Goal: Transaction & Acquisition: Purchase product/service

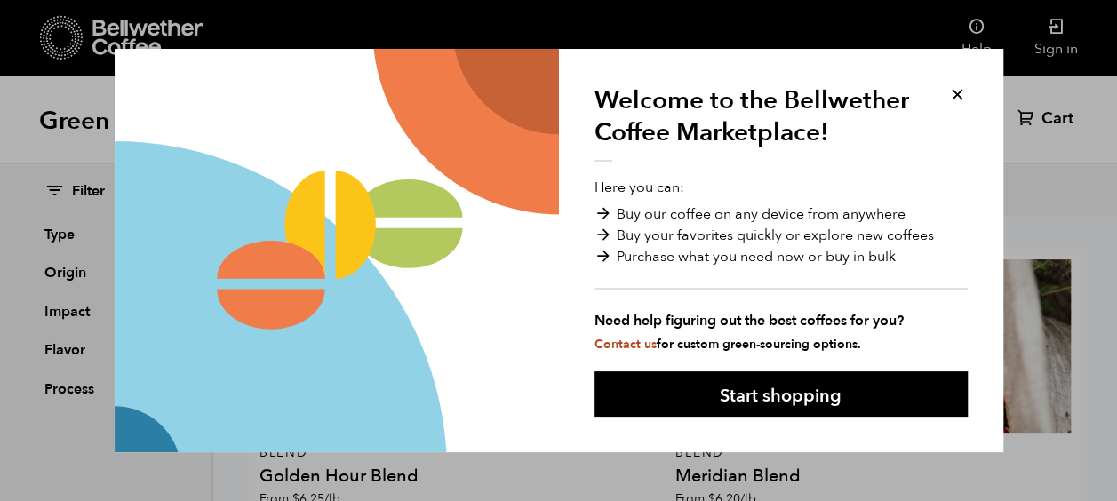
click at [958, 94] on button at bounding box center [957, 94] width 20 height 20
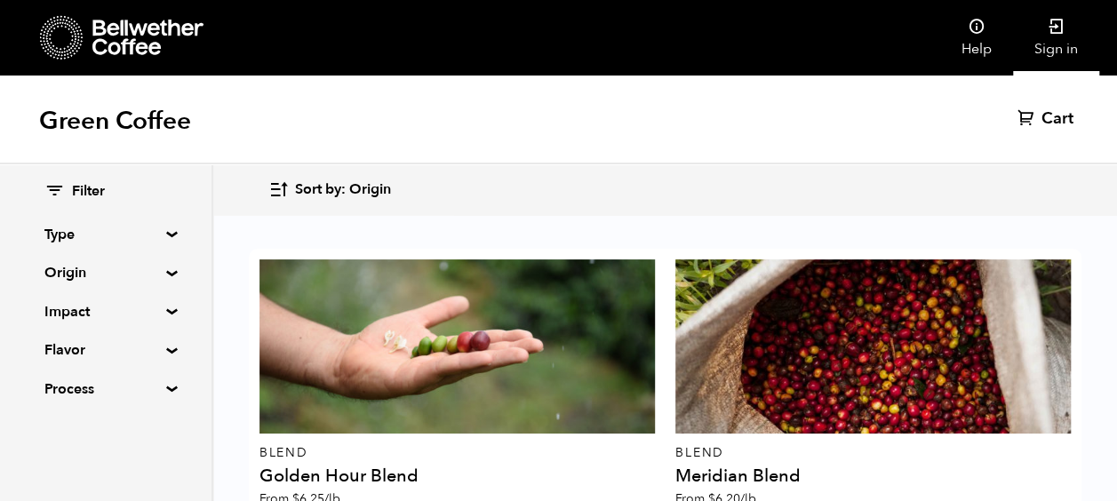
click at [1055, 40] on link "Sign in" at bounding box center [1056, 38] width 86 height 76
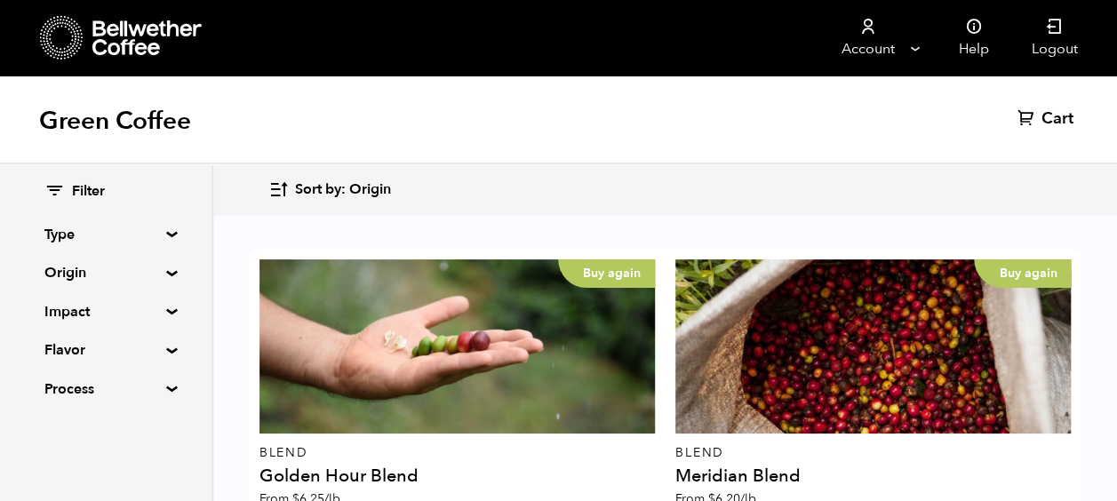
scroll to position [153, 0]
click at [59, 241] on summary "Type" at bounding box center [105, 234] width 123 height 21
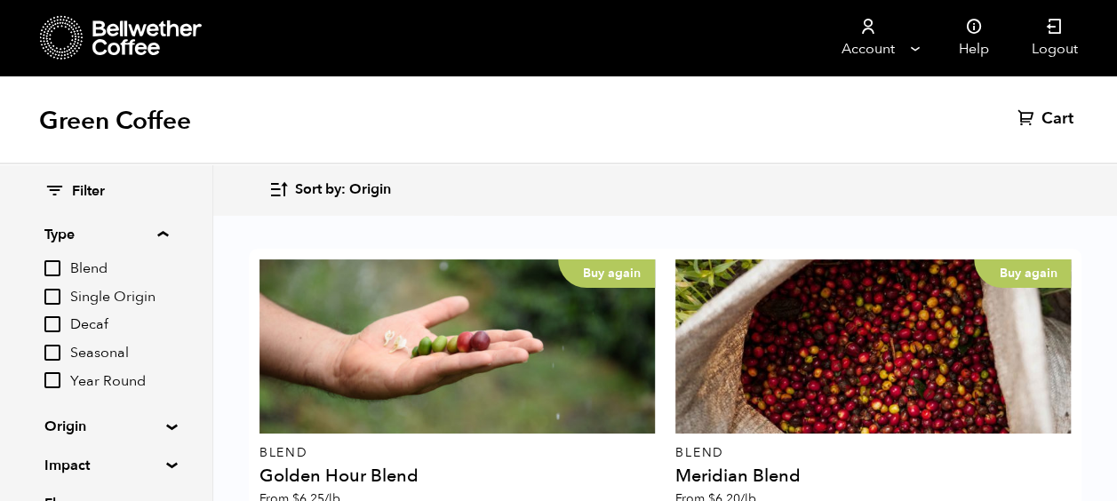
click at [59, 270] on input "Blend" at bounding box center [52, 268] width 16 height 16
checkbox input "true"
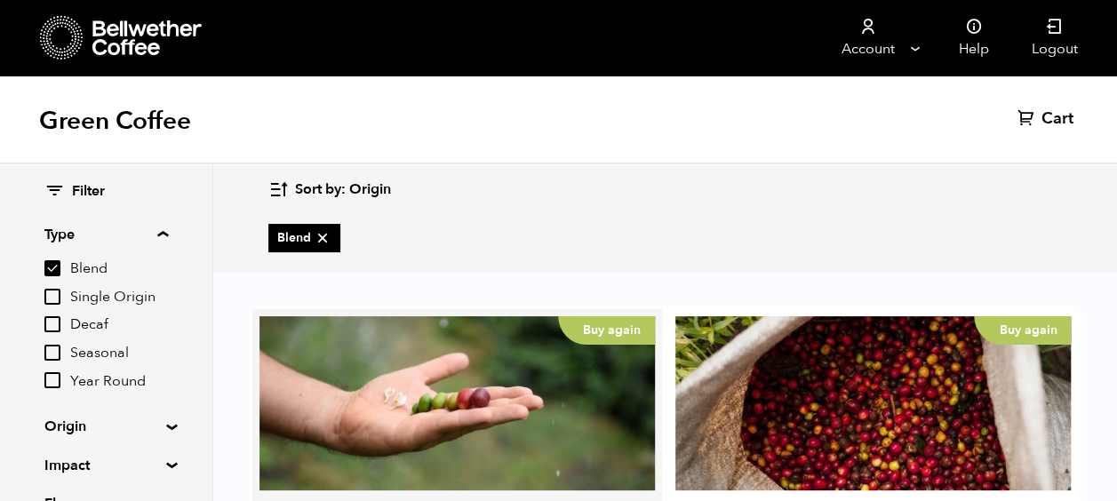
scroll to position [125, 0]
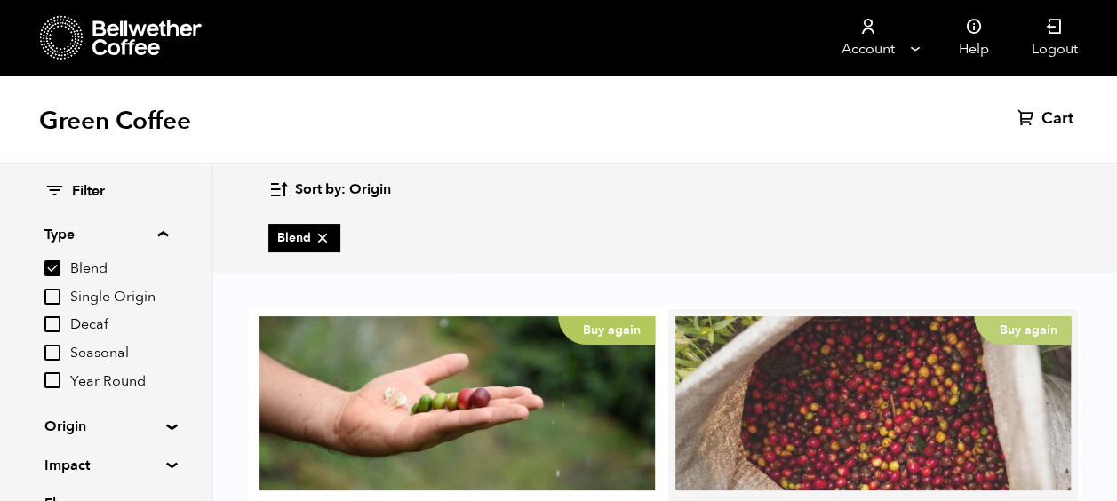
click at [807, 316] on div "Buy again" at bounding box center [872, 403] width 395 height 174
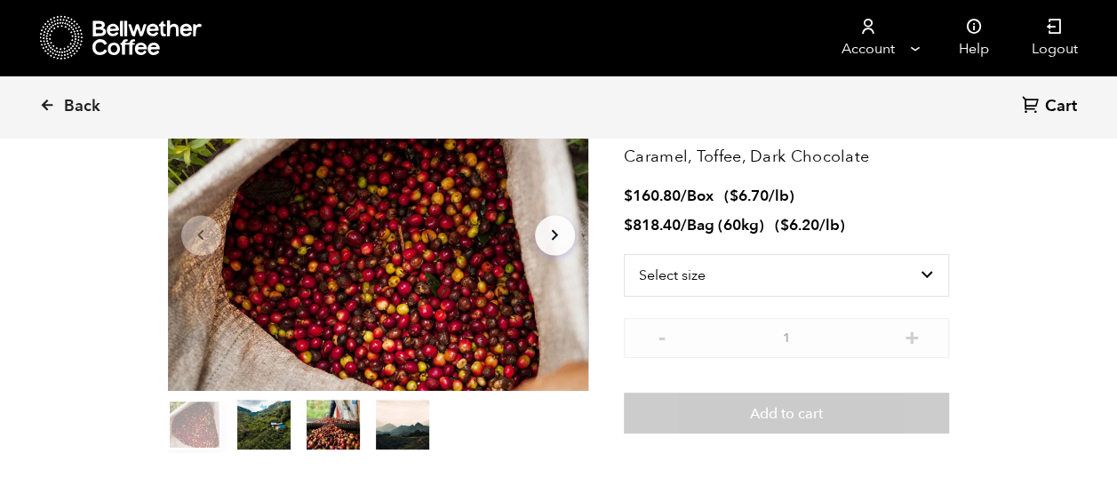
scroll to position [141, 0]
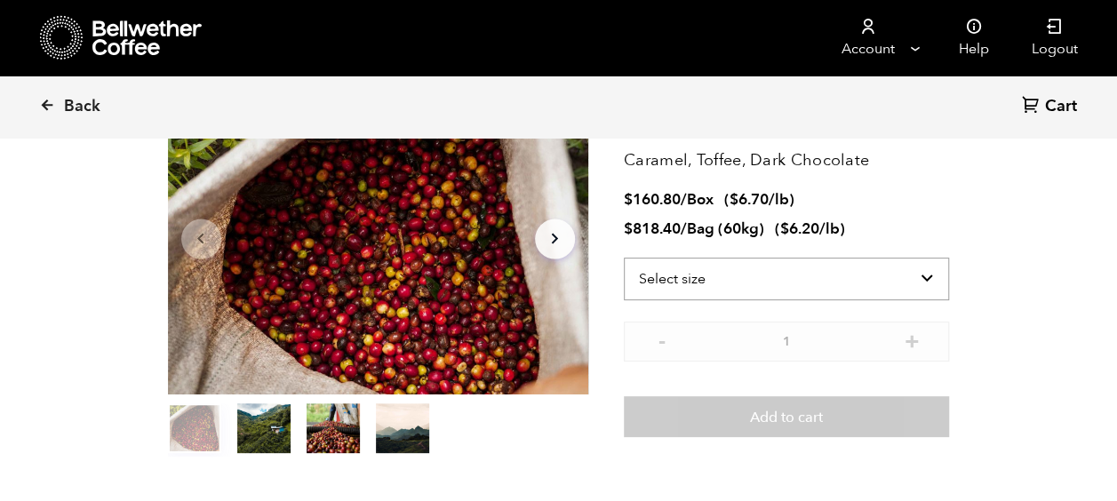
click at [728, 272] on select "Select size Bag (60kg) (132 lbs) Box (24 lbs)" at bounding box center [787, 279] width 326 height 43
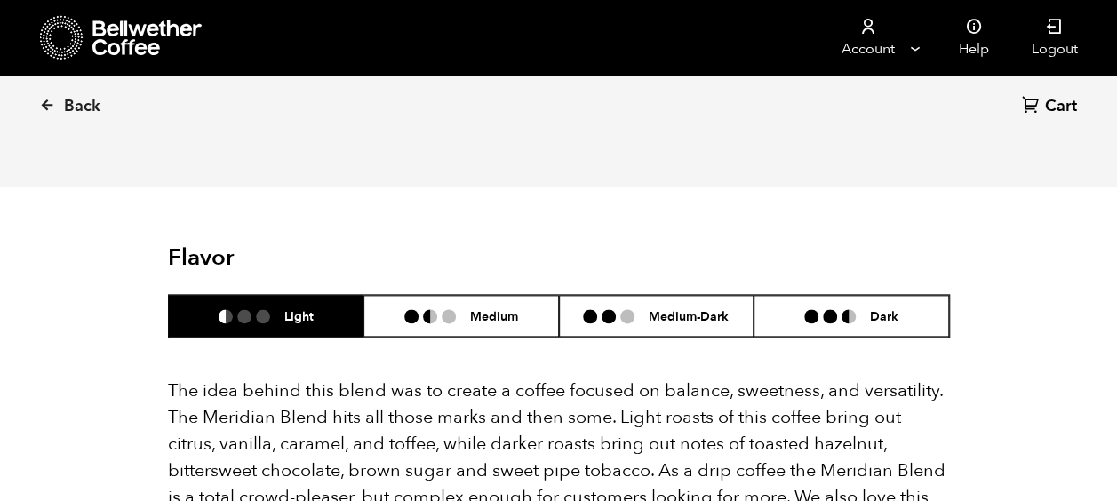
scroll to position [931, 0]
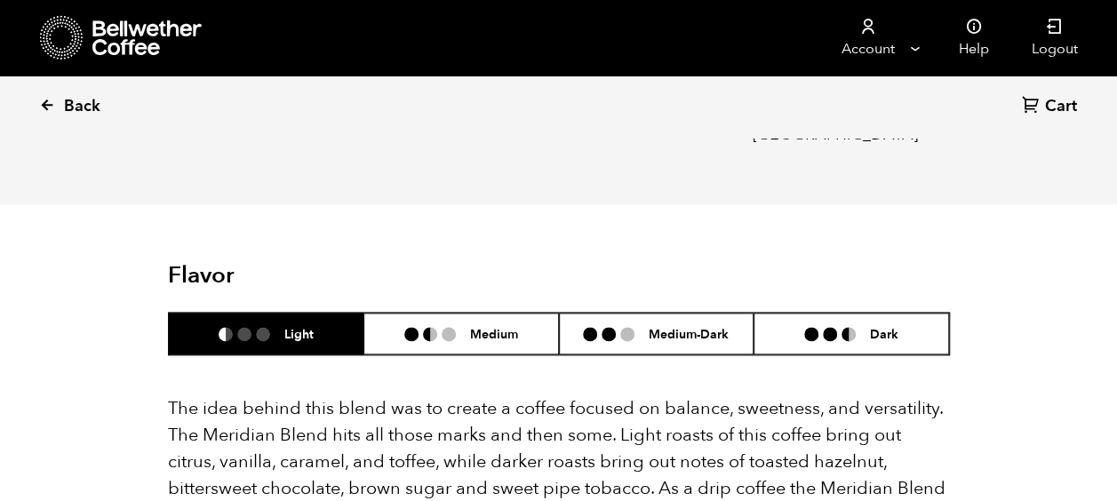
click at [80, 108] on span "Back" at bounding box center [82, 106] width 36 height 21
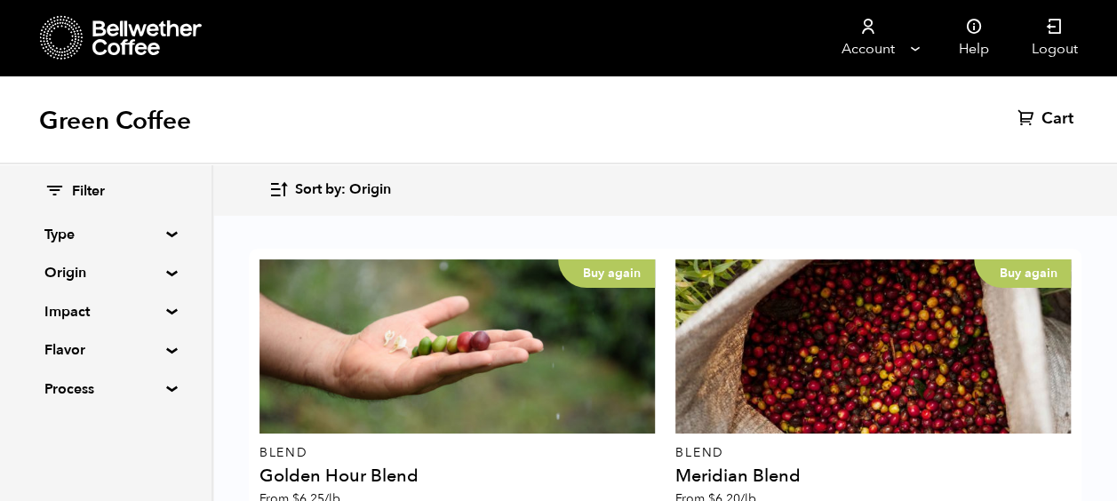
scroll to position [436, 0]
click at [60, 234] on summary "Type" at bounding box center [105, 234] width 123 height 21
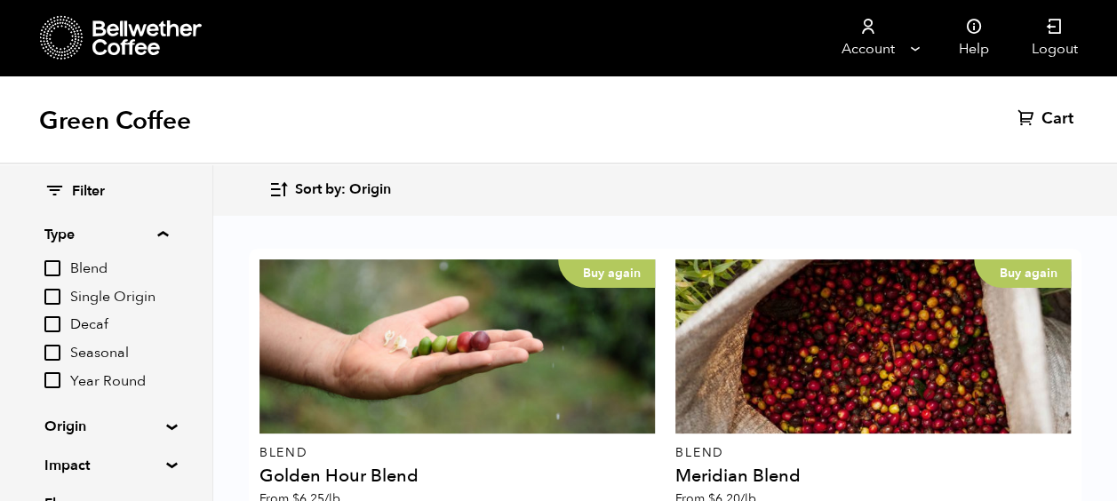
click at [83, 266] on span "Blend" at bounding box center [119, 269] width 98 height 20
click at [0, 0] on input "Blend" at bounding box center [0, 0] width 0 height 0
checkbox input "true"
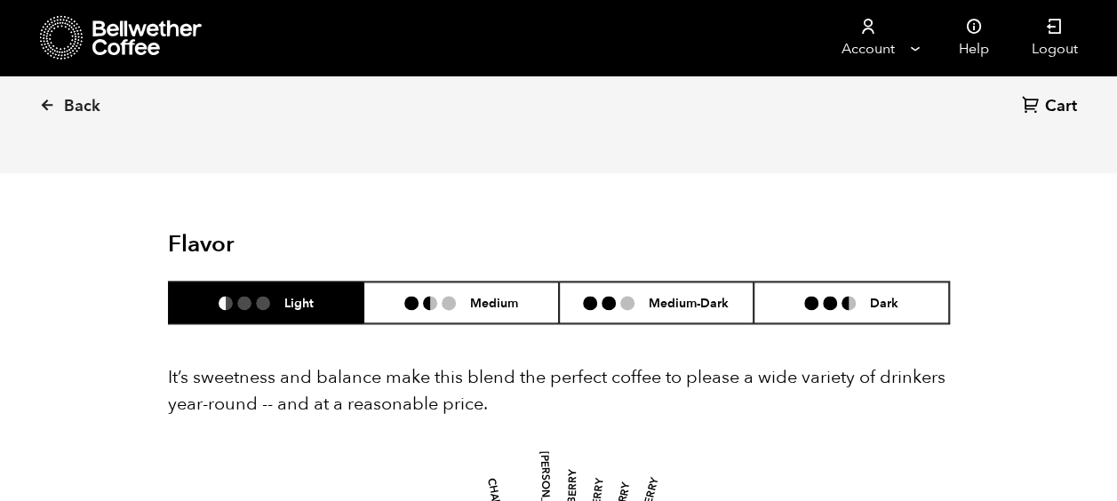
scroll to position [1010, 0]
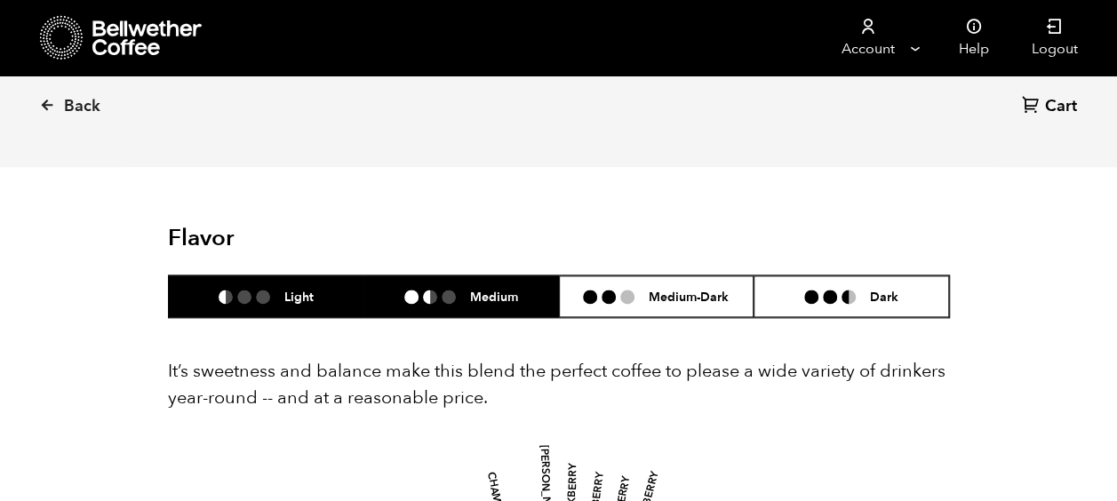
click at [485, 294] on h6 "Medium" at bounding box center [494, 296] width 48 height 15
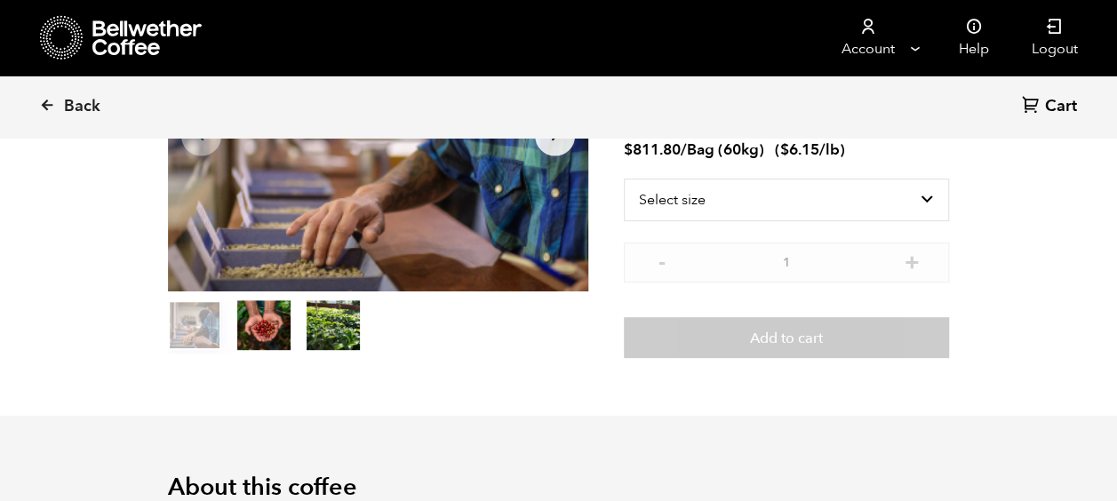
scroll to position [0, 0]
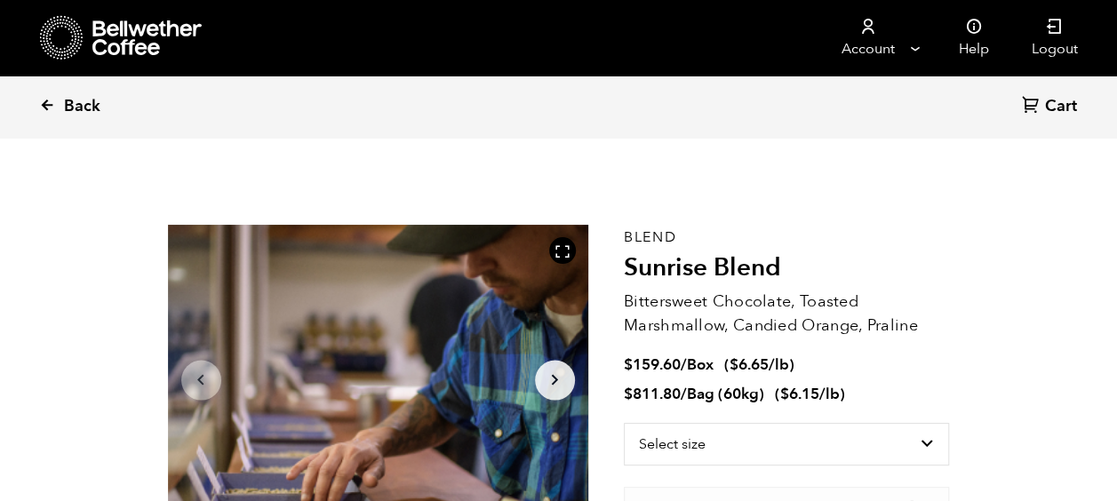
click at [84, 105] on span "Back" at bounding box center [82, 106] width 36 height 21
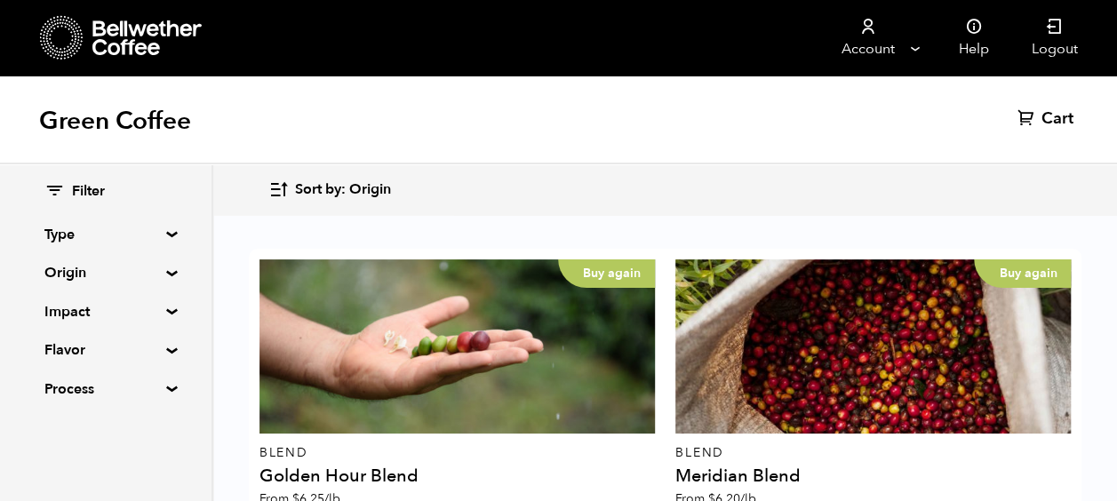
click at [60, 230] on summary "Type" at bounding box center [105, 234] width 123 height 21
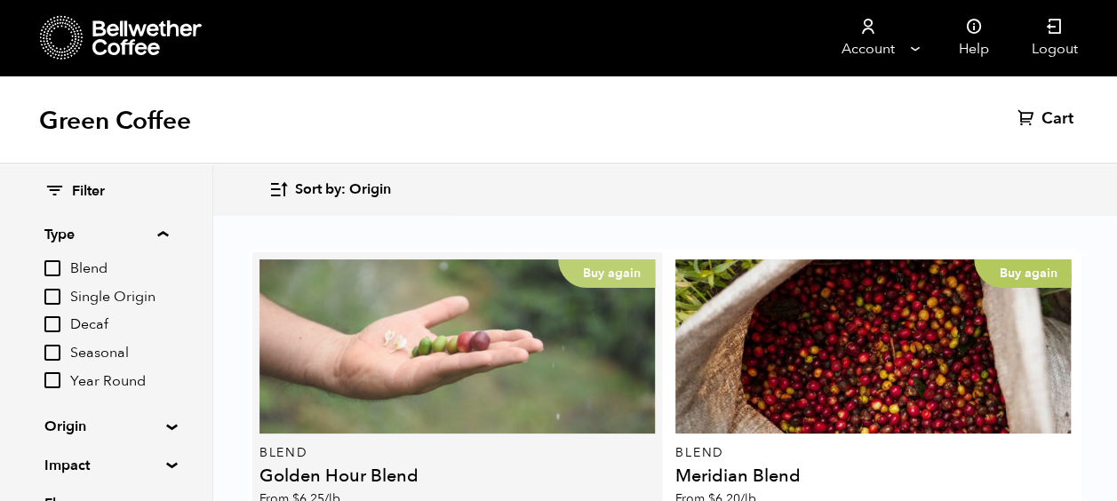
scroll to position [28, 0]
click at [403, 365] on div "Buy again" at bounding box center [456, 346] width 395 height 174
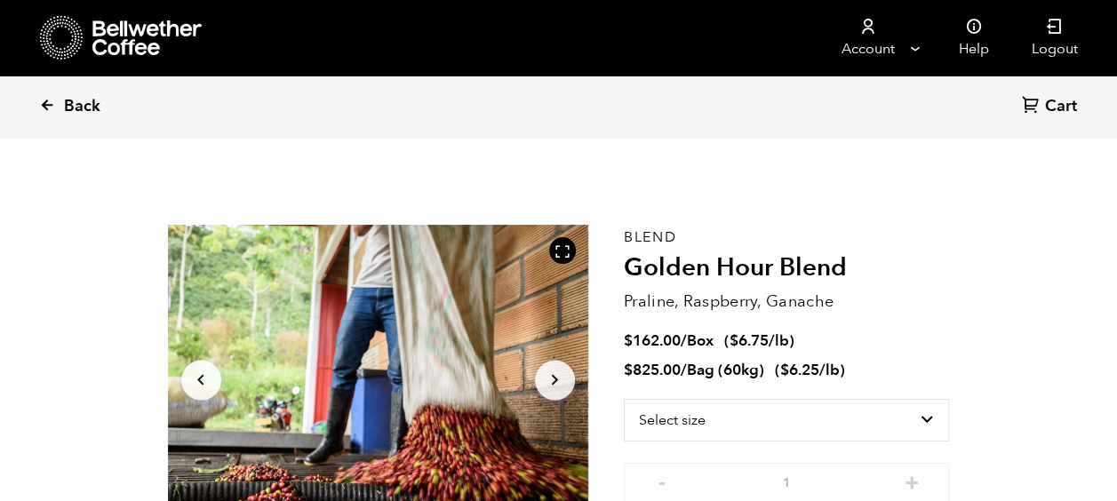
click at [76, 105] on span "Back" at bounding box center [82, 106] width 36 height 21
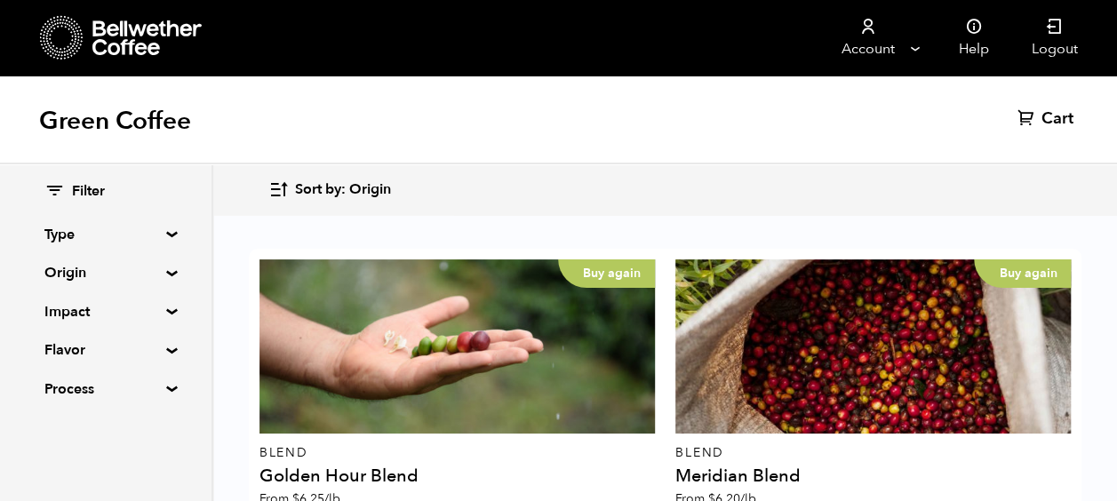
scroll to position [123, 0]
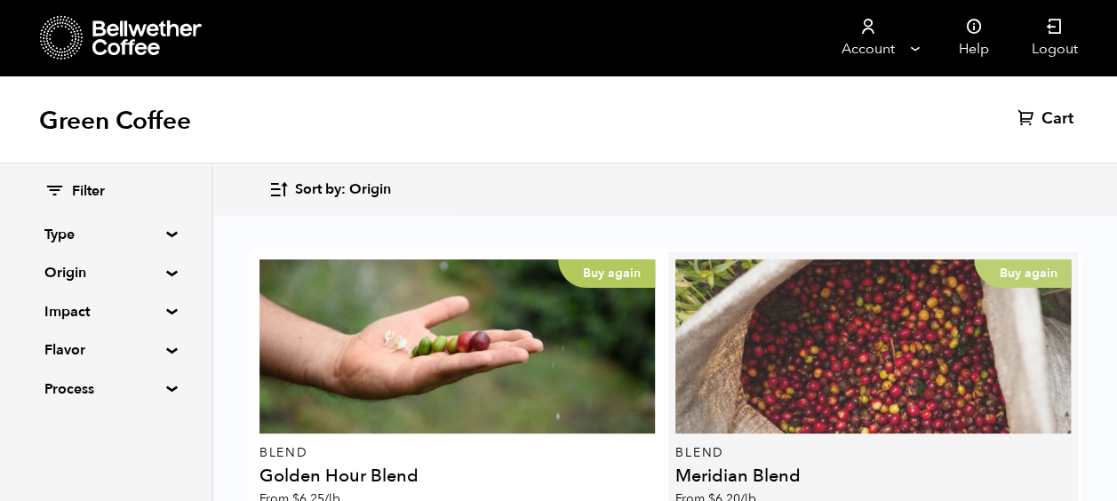
click at [800, 271] on div "Buy again" at bounding box center [872, 346] width 395 height 174
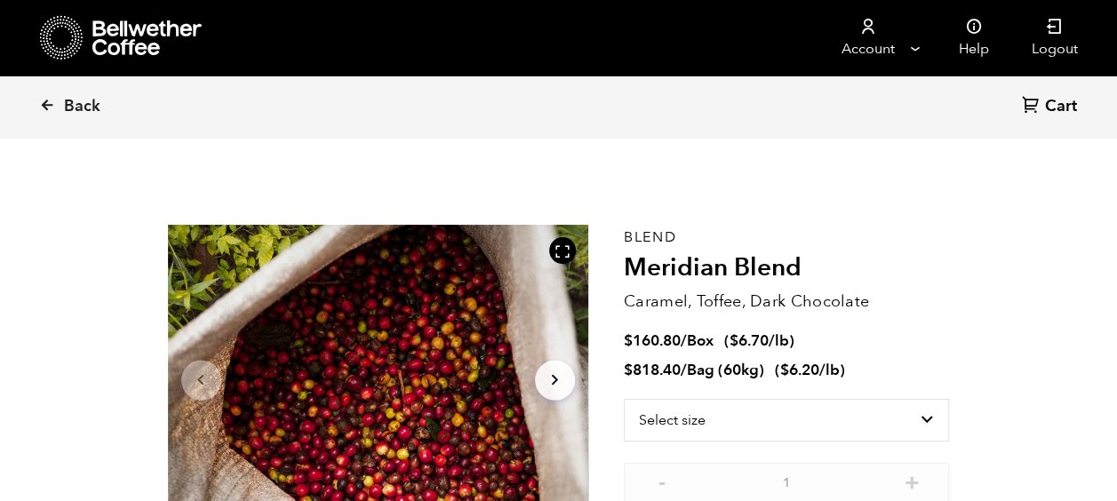
scroll to position [773, 760]
click at [695, 421] on select "Select size Bag (60kg) (132 lbs) Box (24 lbs)" at bounding box center [787, 420] width 326 height 43
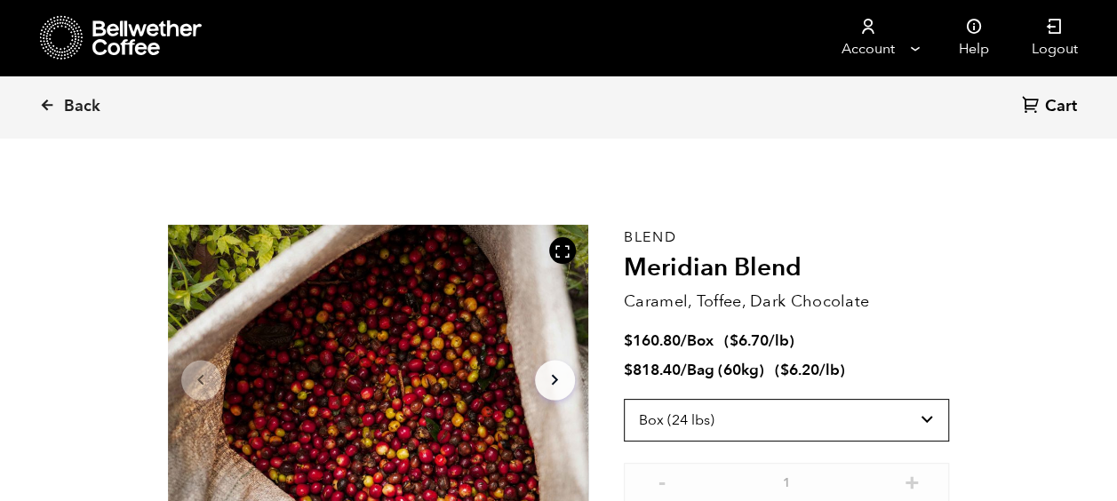
click at [624, 399] on select "Select size Bag (60kg) (132 lbs) Box (24 lbs)" at bounding box center [787, 420] width 326 height 43
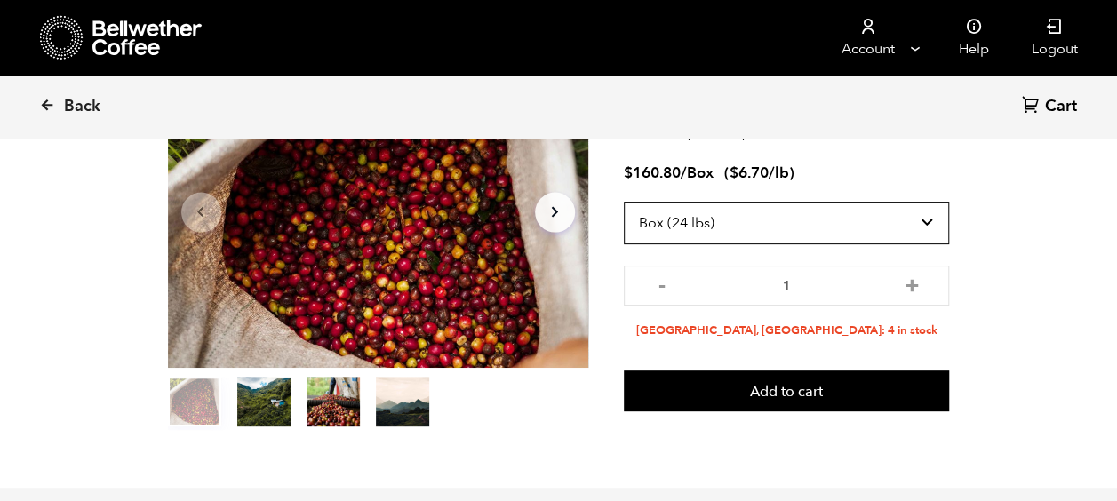
scroll to position [171, 0]
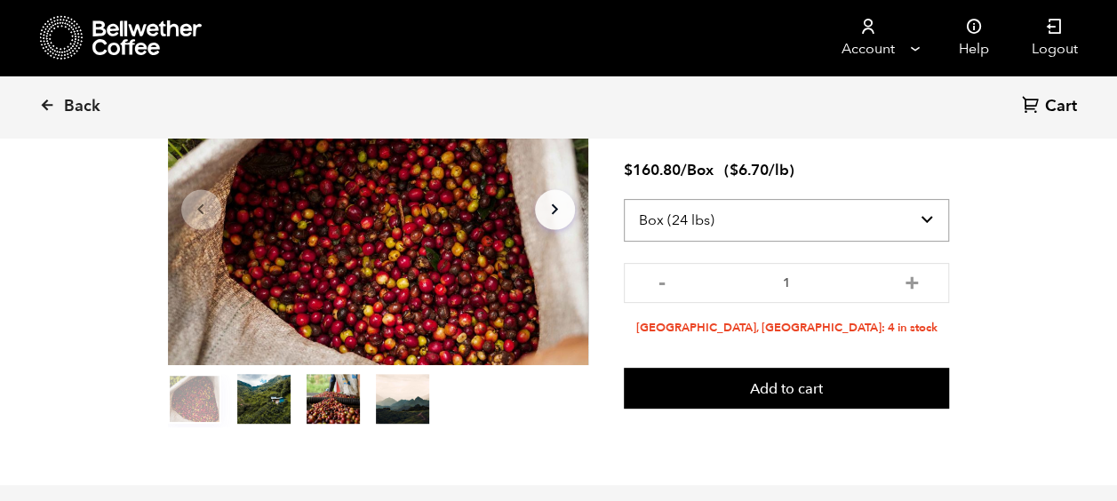
click at [707, 219] on select "Select size Bag (60kg) (132 lbs) Box (24 lbs)" at bounding box center [787, 220] width 326 height 43
click at [624, 199] on select "Select size Bag (60kg) (132 lbs) Box (24 lbs)" at bounding box center [787, 220] width 326 height 43
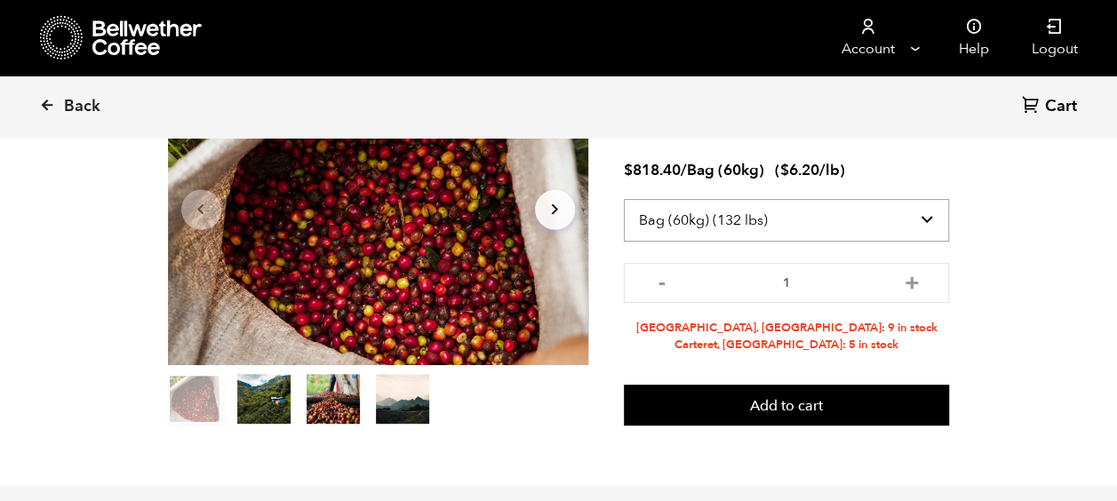
click at [665, 220] on select "Select size Bag (60kg) (132 lbs) Box (24 lbs)" at bounding box center [787, 220] width 326 height 43
select select "box"
click at [624, 199] on select "Select size Bag (60kg) (132 lbs) Box (24 lbs)" at bounding box center [787, 220] width 326 height 43
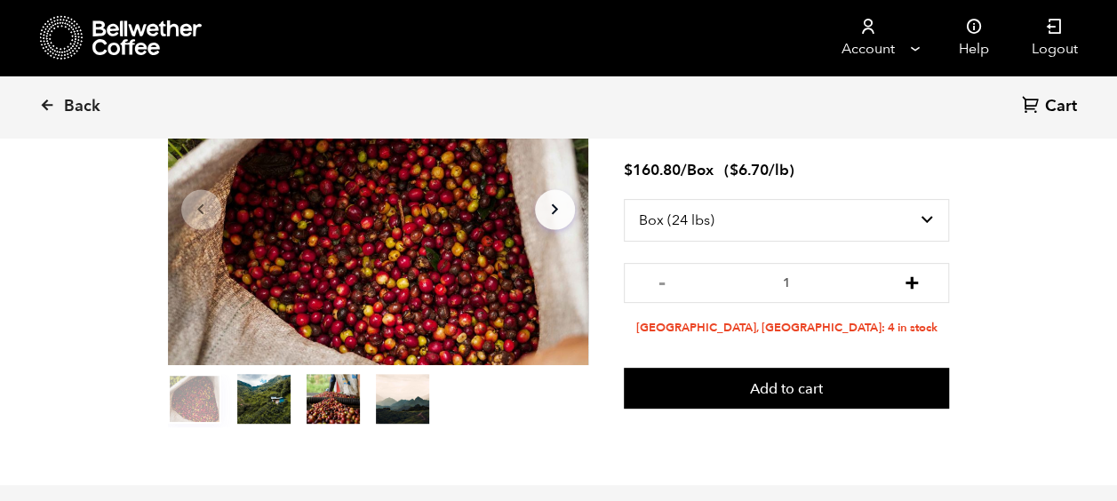
click at [913, 282] on button "+" at bounding box center [911, 281] width 22 height 18
type input "2"
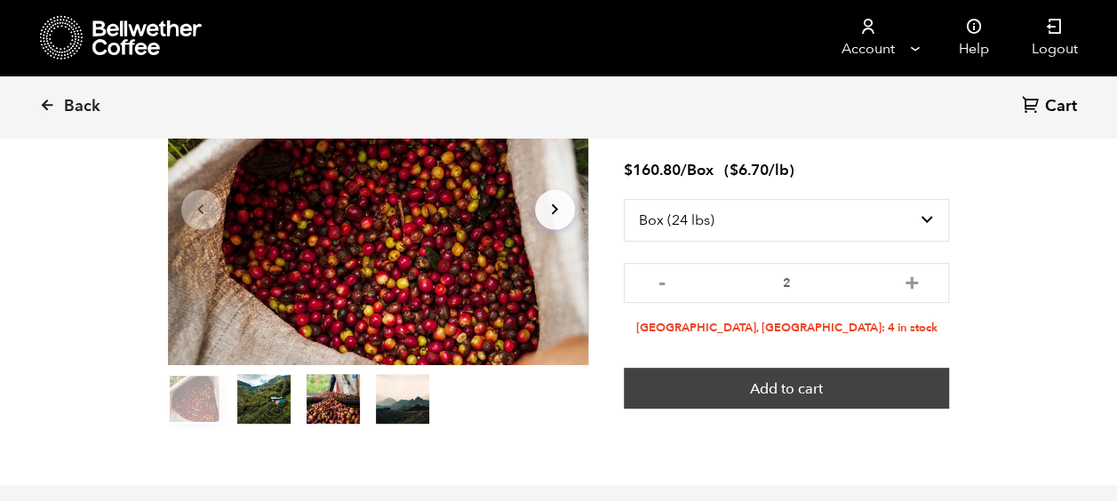
click at [775, 393] on button "Add to cart" at bounding box center [787, 388] width 326 height 41
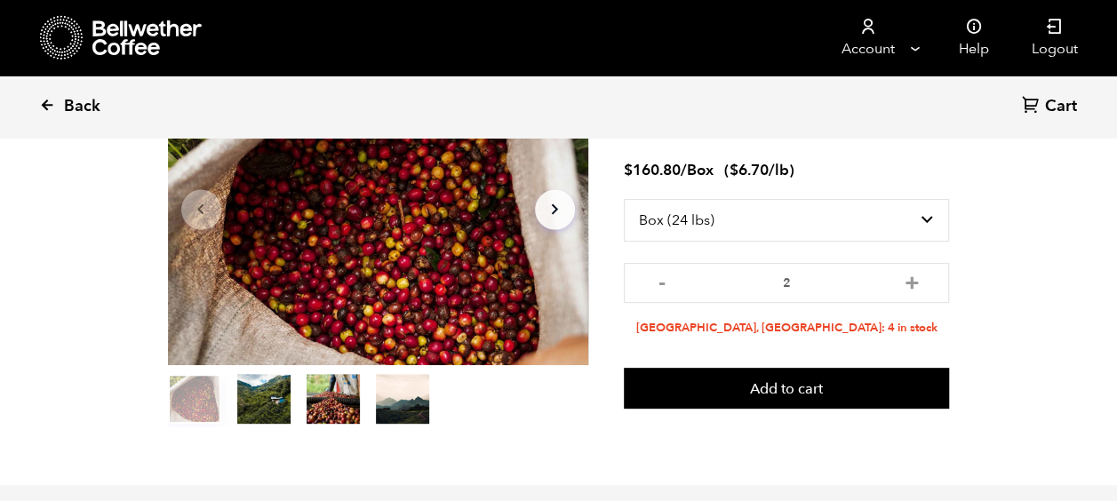
click at [76, 107] on span "Back" at bounding box center [82, 106] width 36 height 21
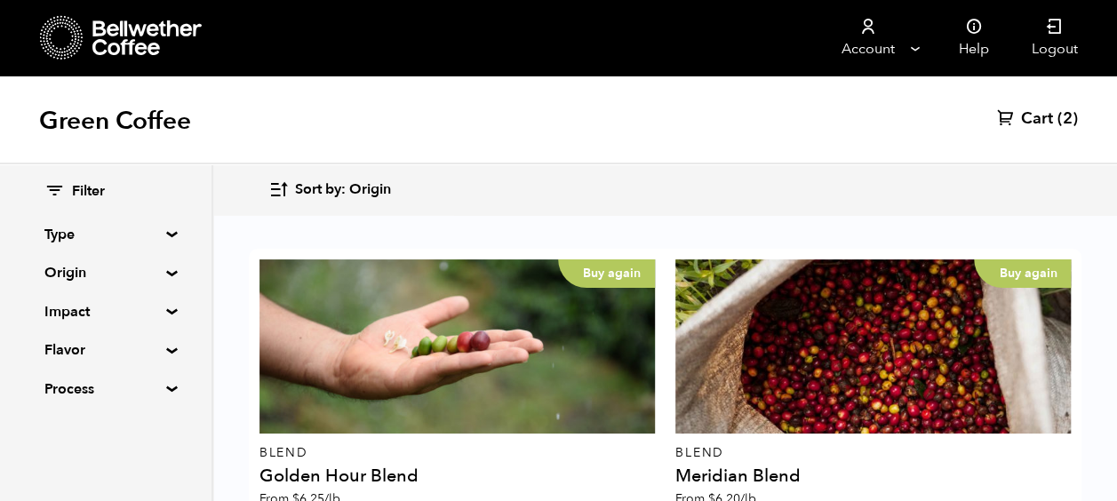
click at [63, 268] on summary "Origin" at bounding box center [105, 272] width 123 height 21
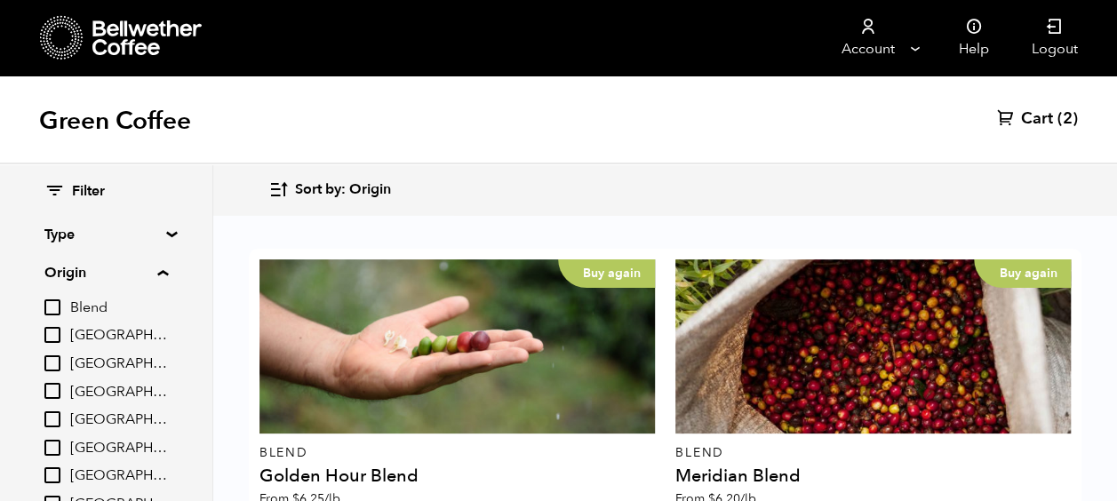
click at [22, 266] on div "Filter Type Blend Single Origin Decaf Seasonal Year Round Origin Blend Brazil B…" at bounding box center [105, 437] width 211 height 547
click at [52, 233] on summary "Type" at bounding box center [105, 234] width 123 height 21
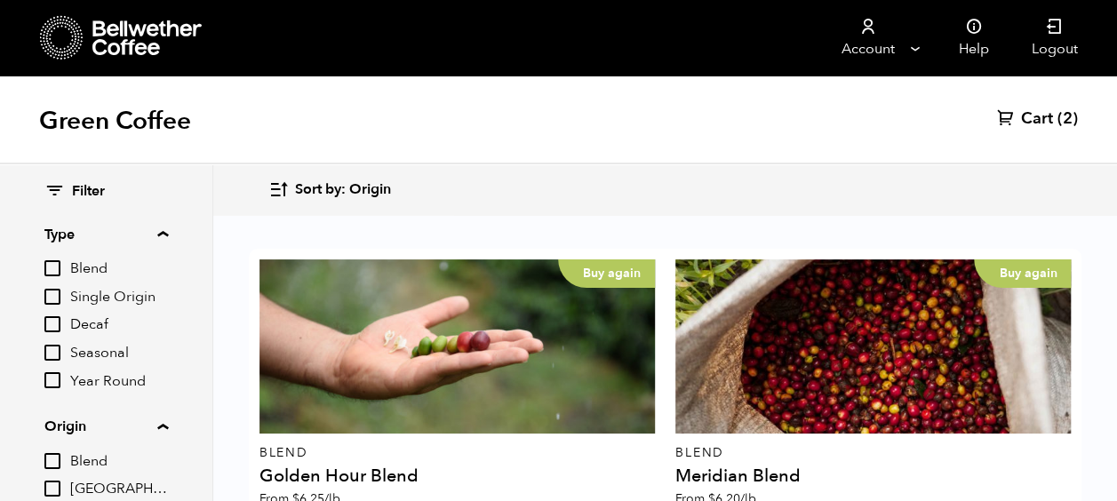
click at [59, 298] on input "Single Origin" at bounding box center [52, 297] width 16 height 16
checkbox input "true"
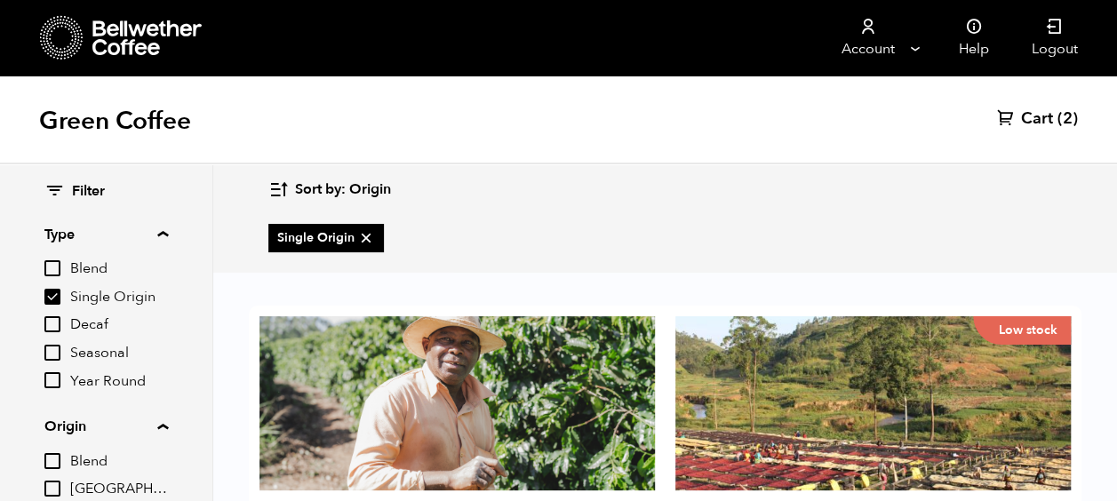
click at [55, 378] on input "Year Round" at bounding box center [52, 380] width 16 height 16
checkbox input "true"
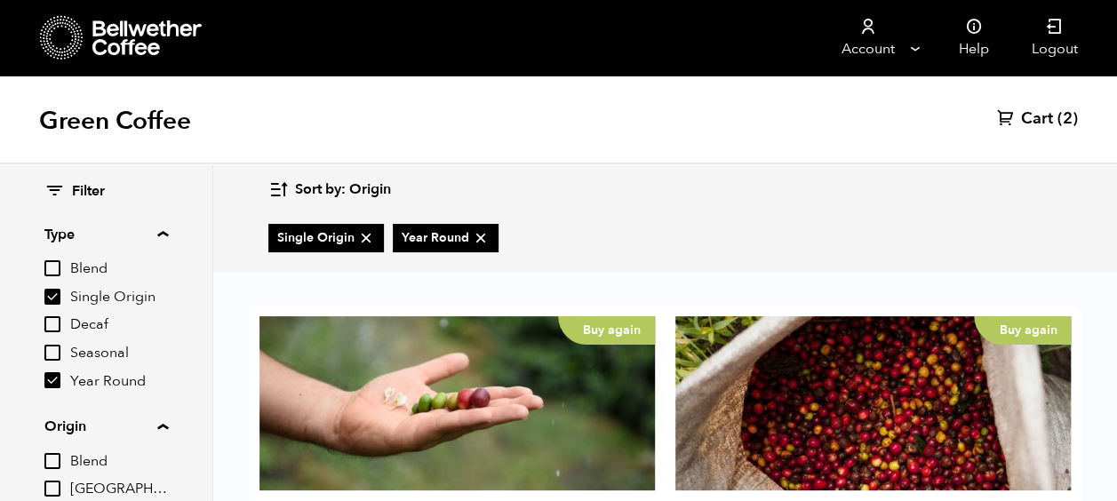
click at [52, 297] on input "Single Origin" at bounding box center [52, 297] width 16 height 16
checkbox input "false"
click at [55, 391] on label "Year Round" at bounding box center [105, 380] width 123 height 21
click at [0, 0] on input "Year Round" at bounding box center [0, 0] width 0 height 0
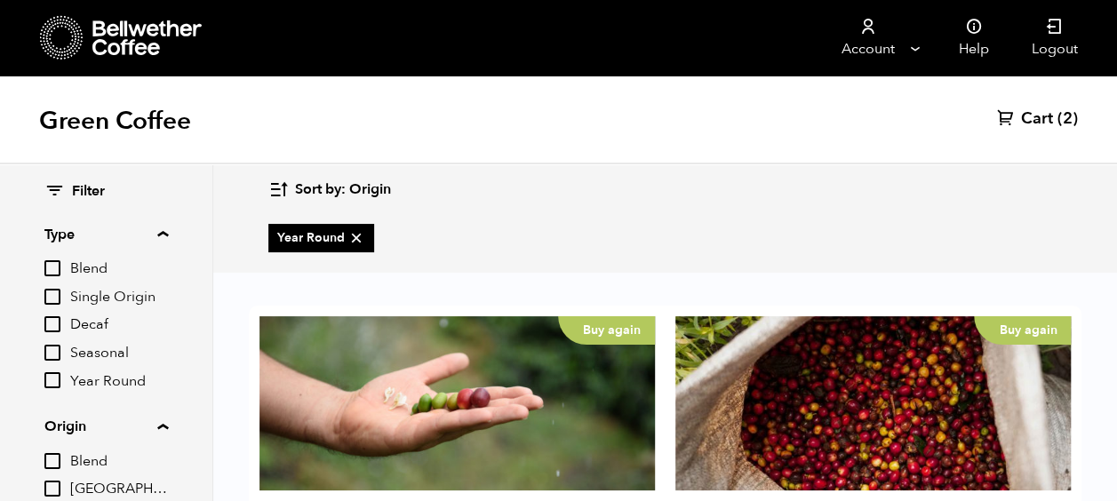
checkbox input "false"
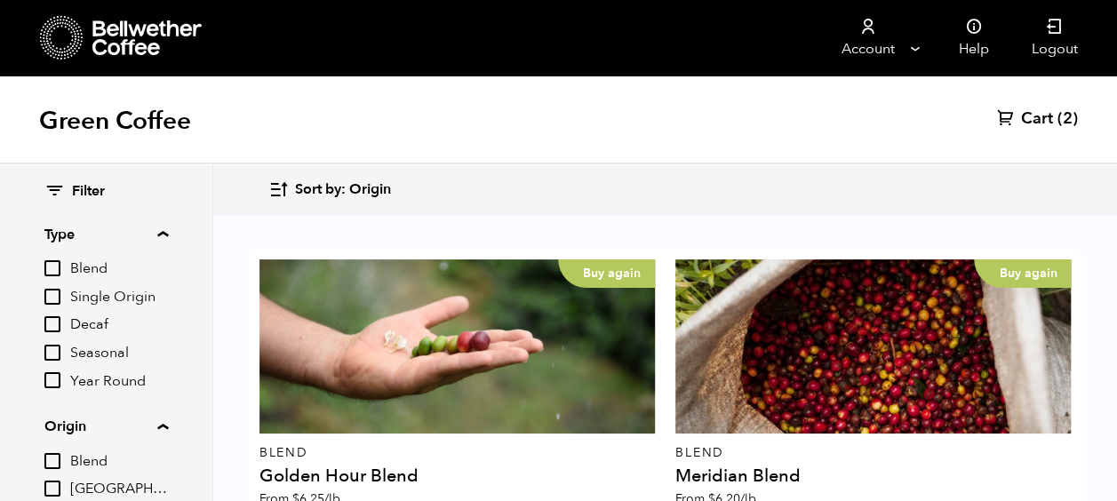
click at [54, 300] on input "Single Origin" at bounding box center [52, 297] width 16 height 16
checkbox input "true"
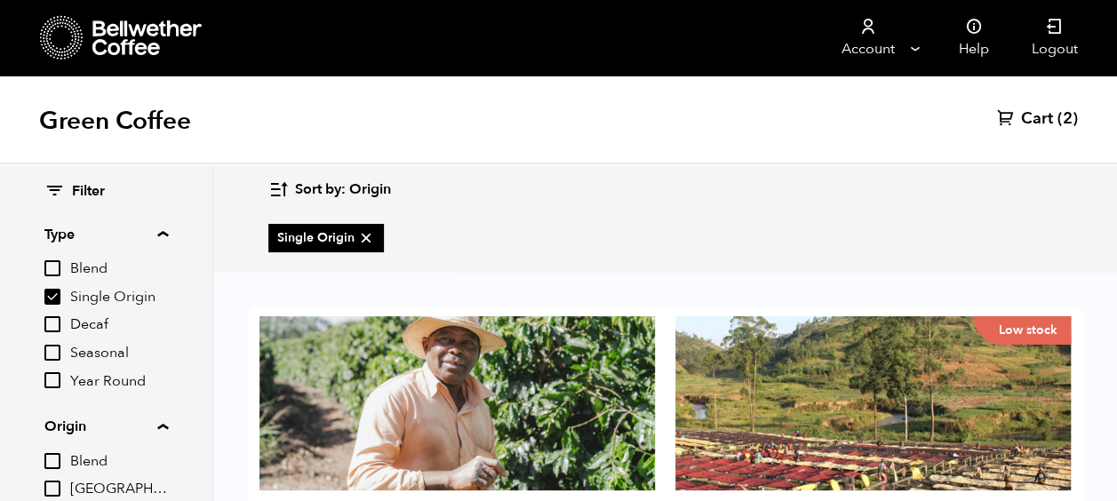
scroll to position [1994, 0]
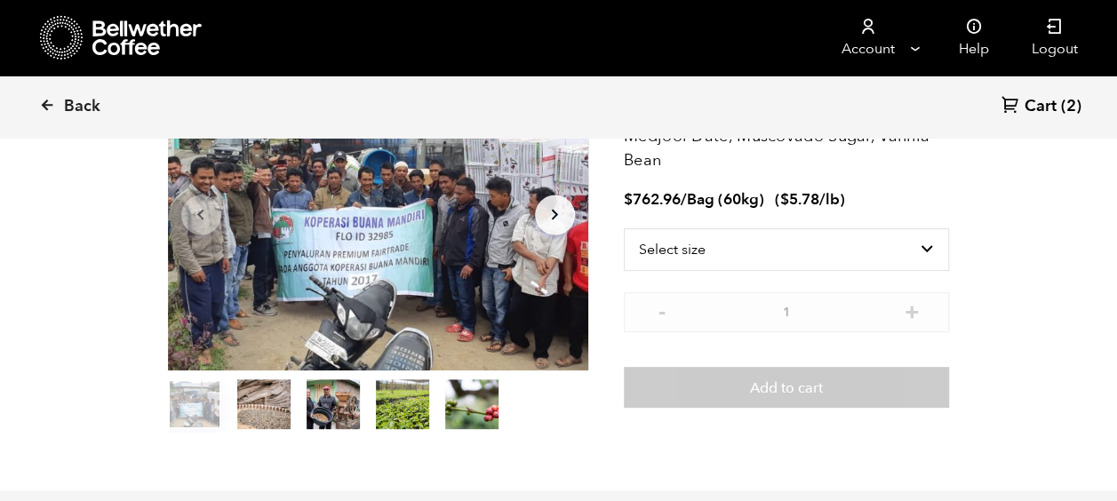
scroll to position [181, 0]
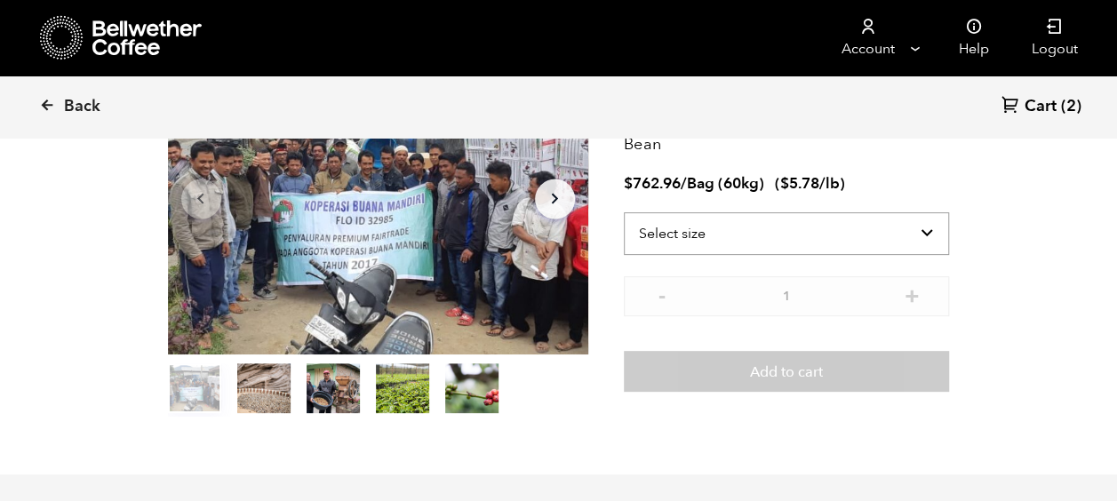
click at [692, 220] on select "Select size Bag (60kg) (132 lbs)" at bounding box center [787, 233] width 326 height 43
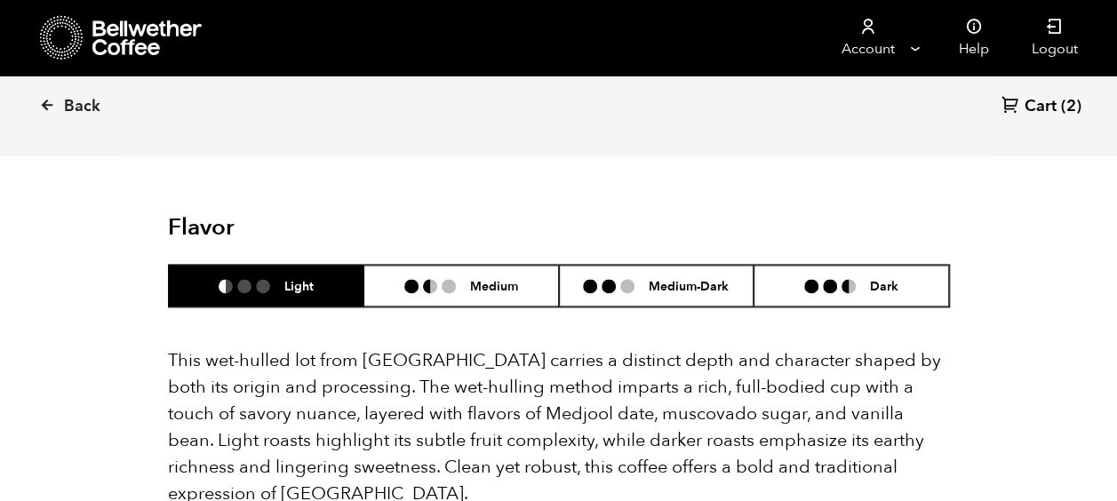
scroll to position [1147, 0]
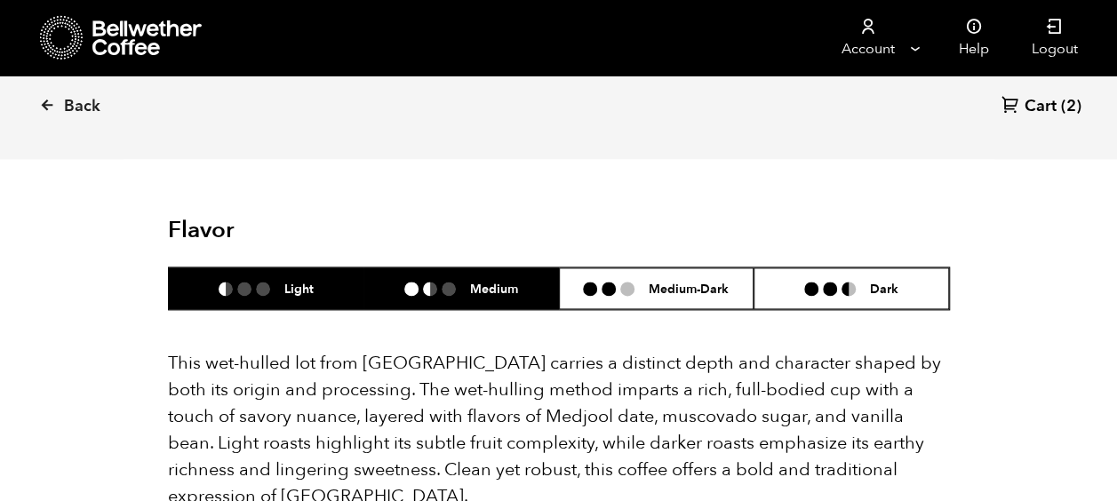
click at [461, 282] on ul at bounding box center [437, 289] width 66 height 14
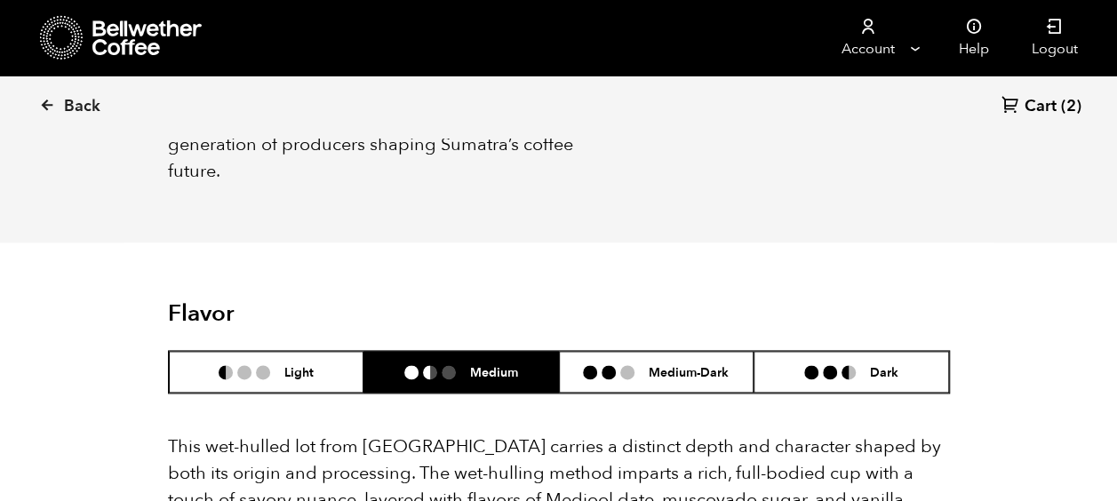
scroll to position [1062, 0]
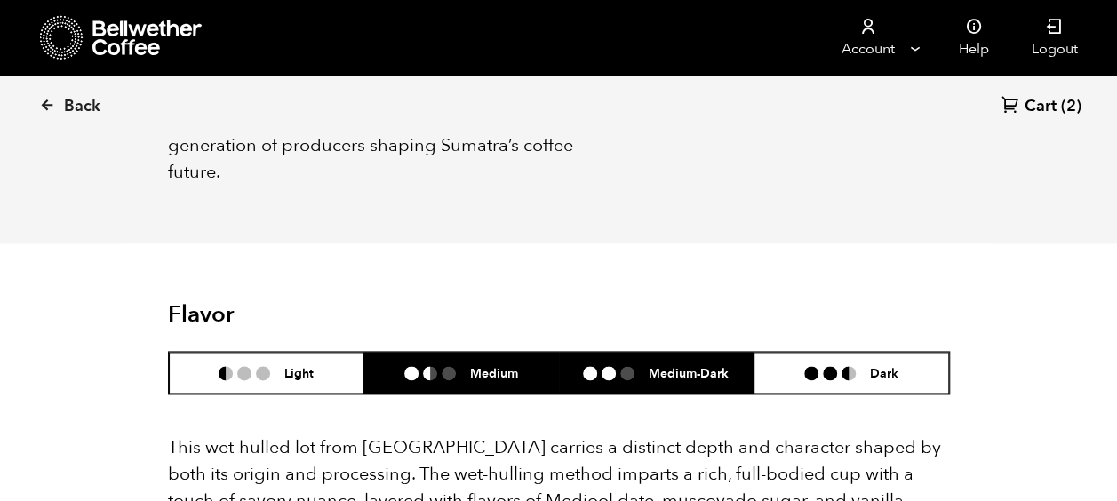
click at [665, 361] on li "Medium-Dark" at bounding box center [656, 373] width 195 height 42
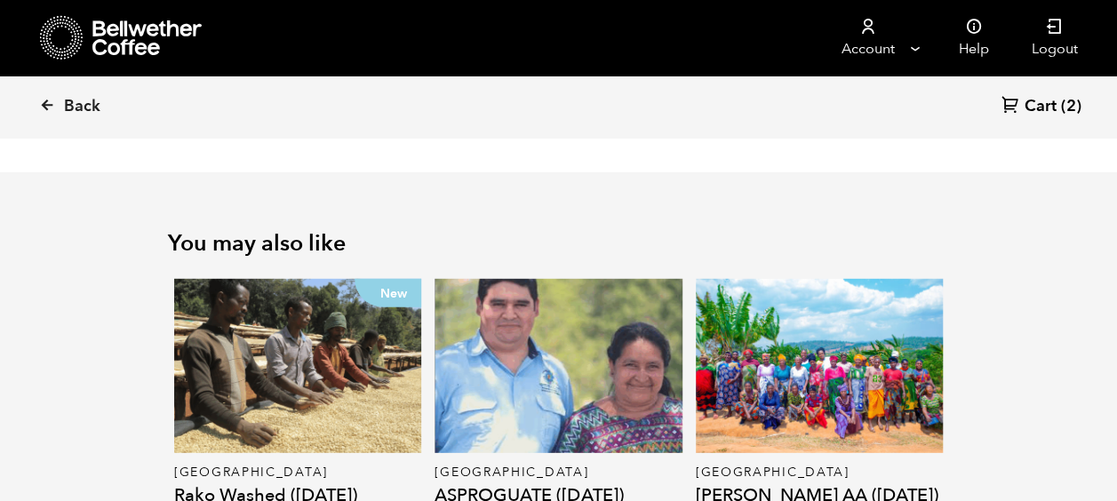
scroll to position [2361, 0]
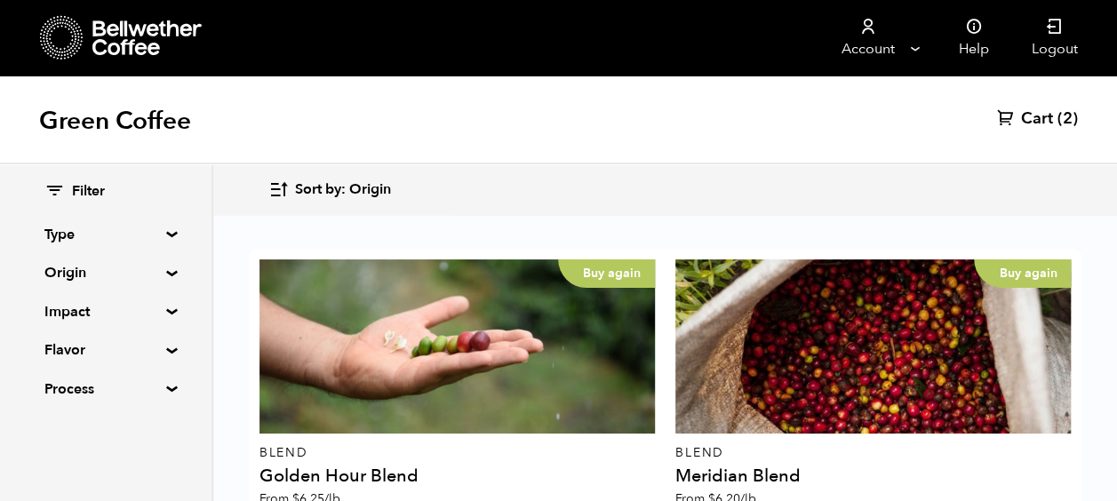
click at [55, 231] on summary "Type" at bounding box center [105, 234] width 123 height 21
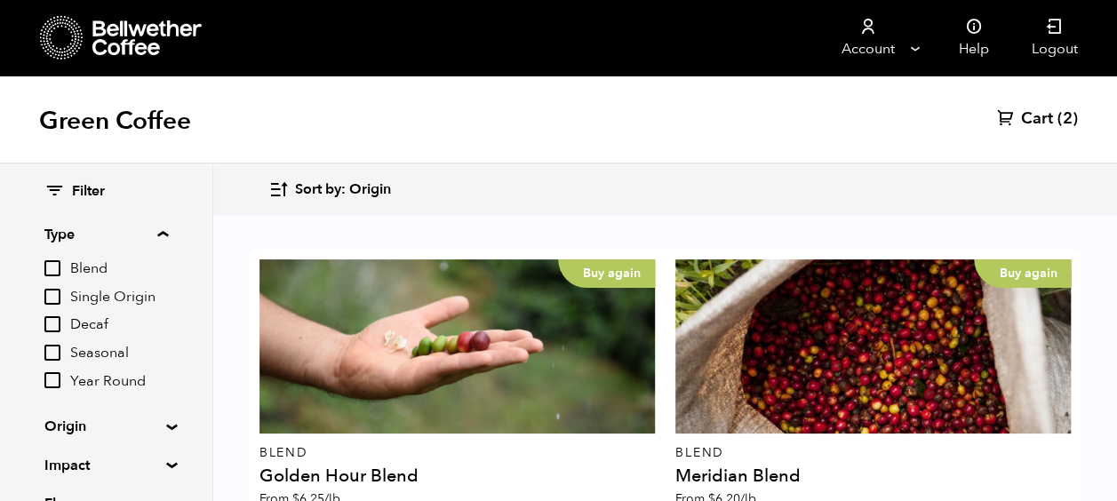
click at [57, 293] on input "Single Origin" at bounding box center [52, 297] width 16 height 16
checkbox input "true"
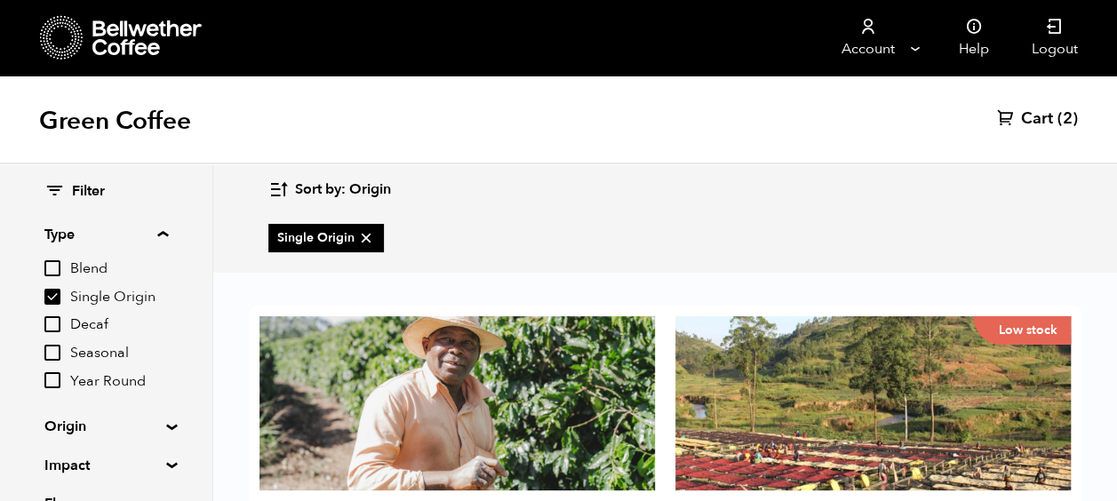
scroll to position [508, 0]
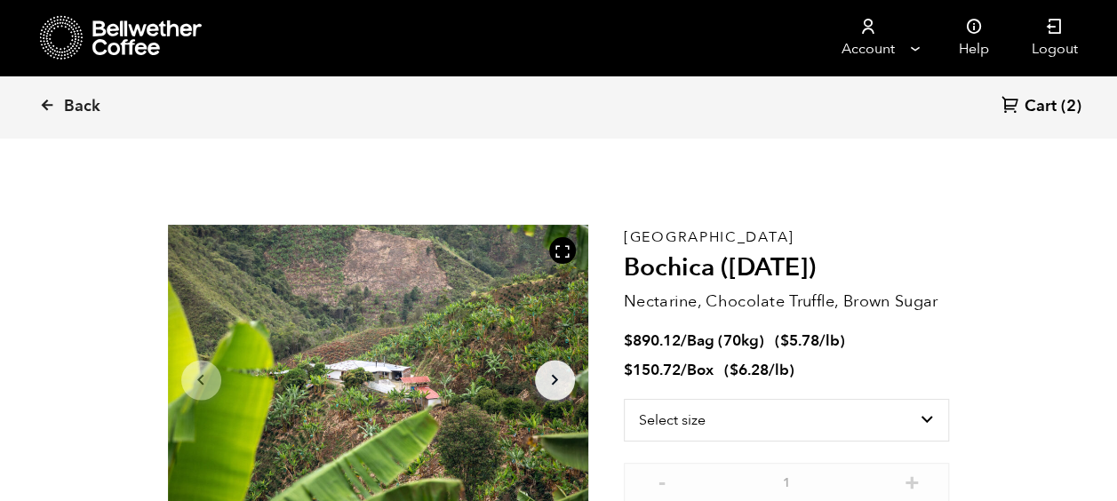
scroll to position [773, 760]
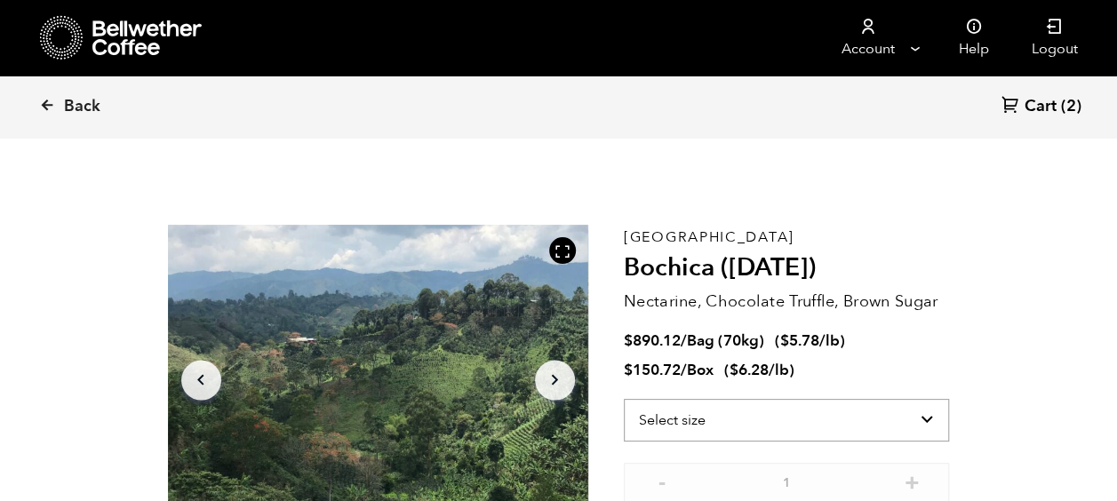
click at [735, 426] on select "Select size Bag (70kg) (154 lbs) Box (24 lbs)" at bounding box center [787, 420] width 326 height 43
select select "box"
click at [624, 399] on select "Select size Bag (70kg) (154 lbs) Box (24 lbs)" at bounding box center [787, 420] width 326 height 43
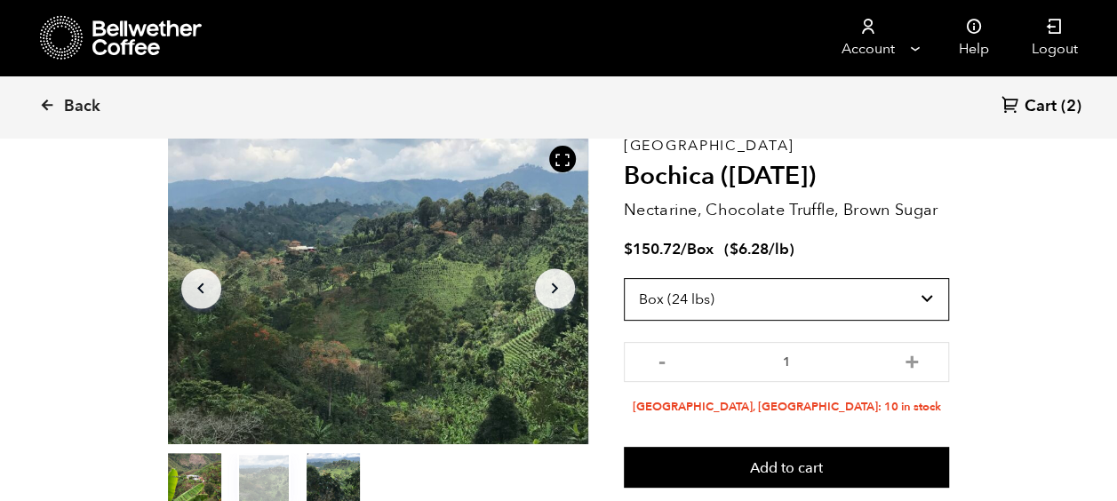
scroll to position [99, 0]
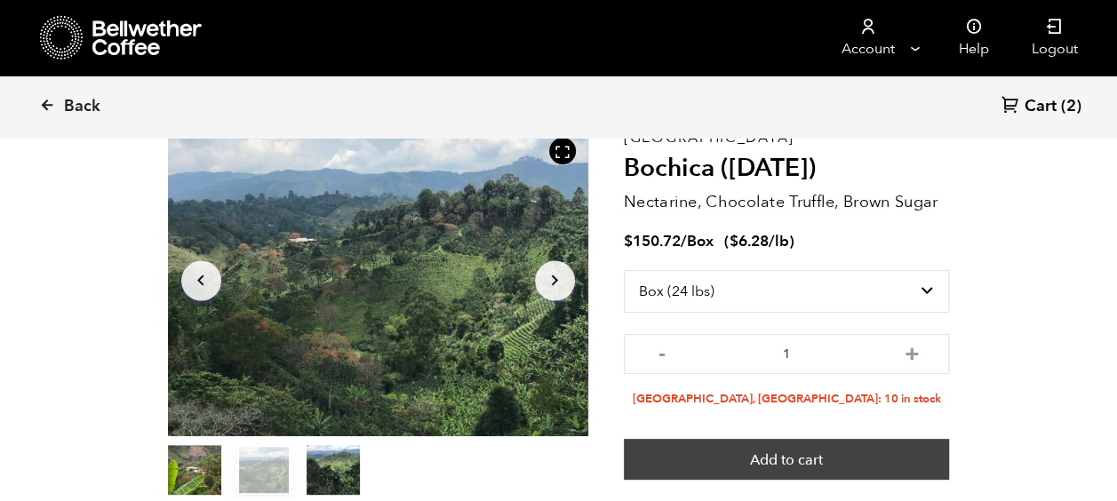
click at [779, 462] on button "Add to cart" at bounding box center [787, 459] width 326 height 41
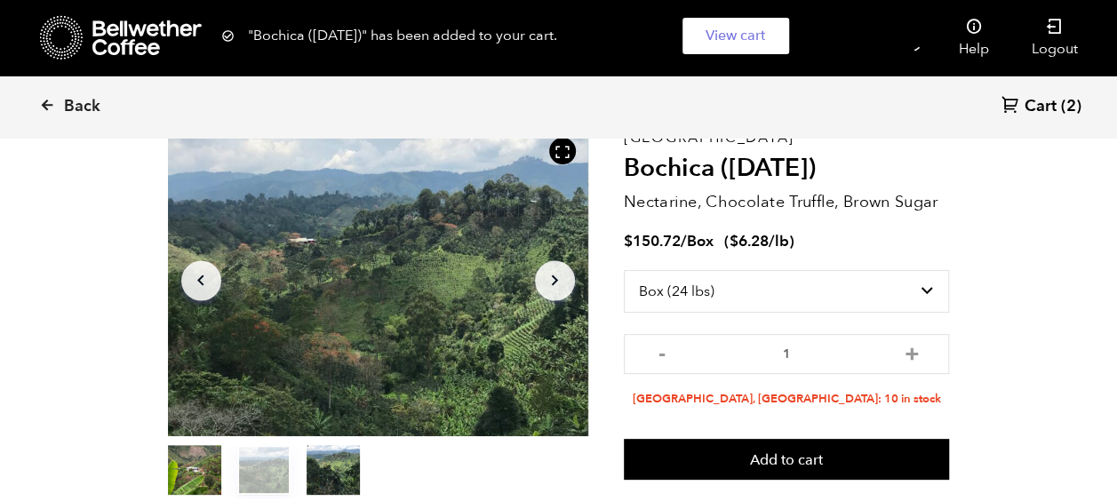
click at [1047, 108] on span "Cart" at bounding box center [1040, 106] width 32 height 21
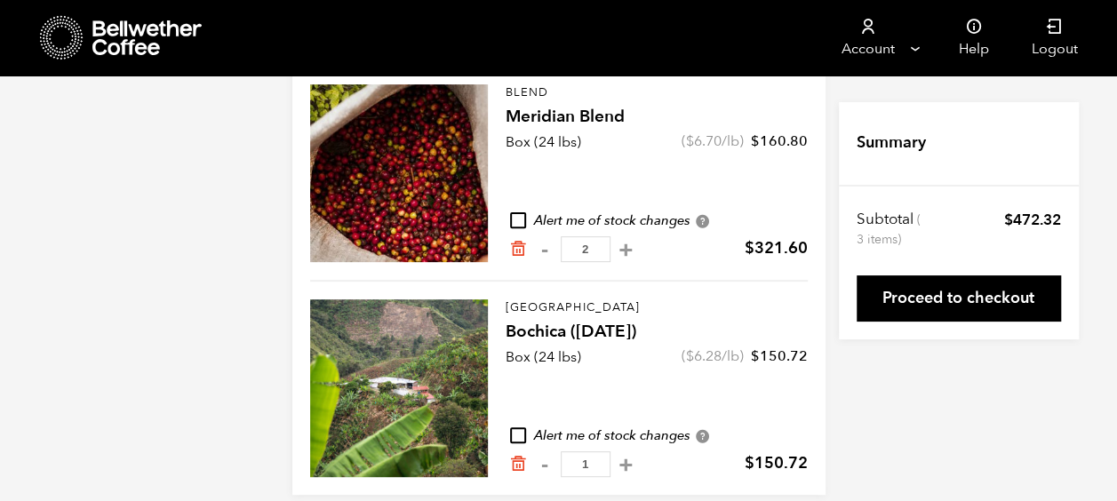
scroll to position [194, 0]
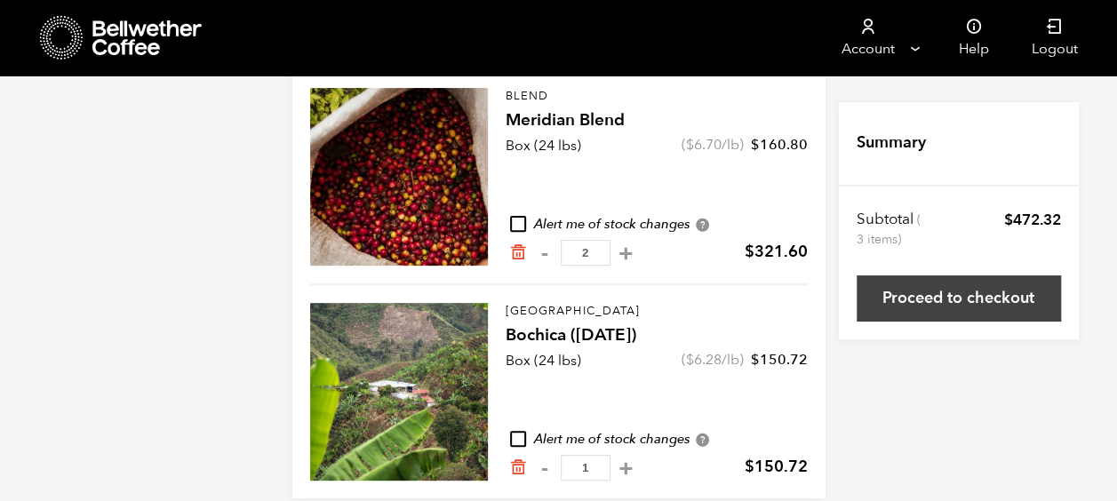
click at [954, 305] on link "Proceed to checkout" at bounding box center [958, 298] width 204 height 46
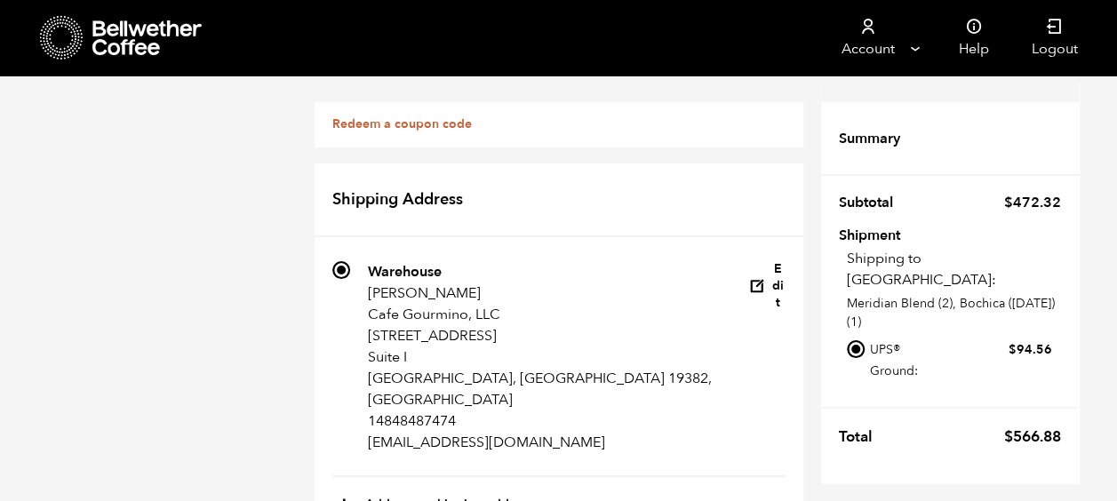
scroll to position [328, 0]
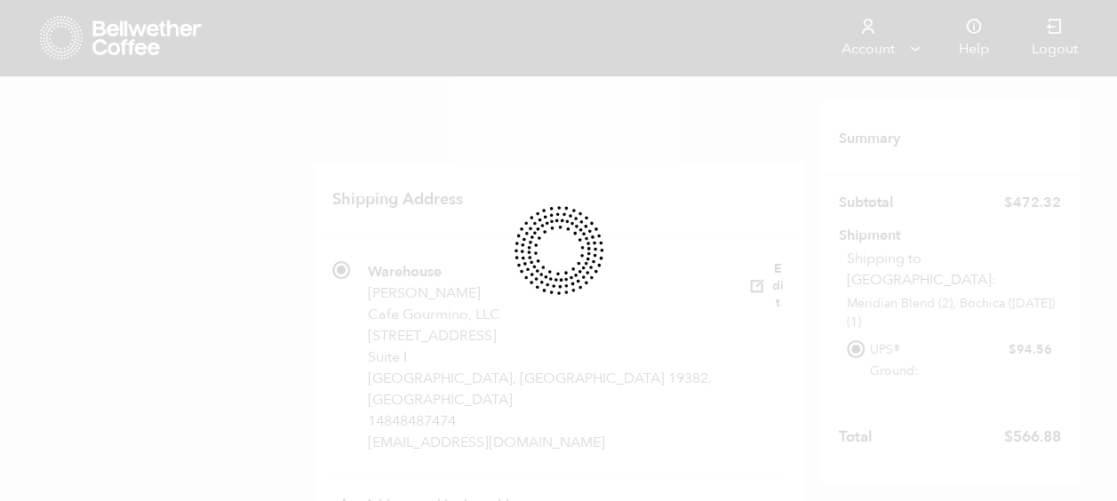
select select
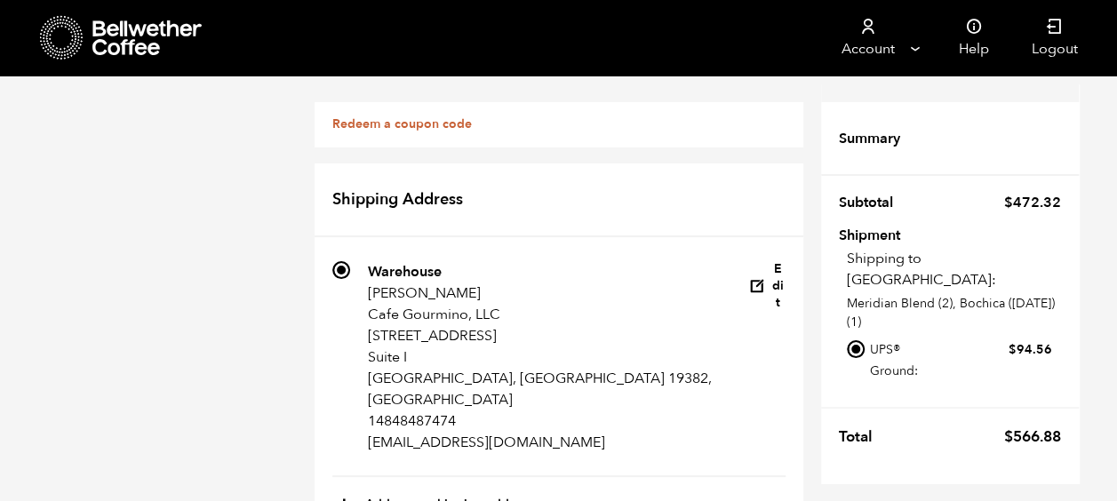
type input "Michael"
type input "Soland"
type input "Cafe Gourmino"
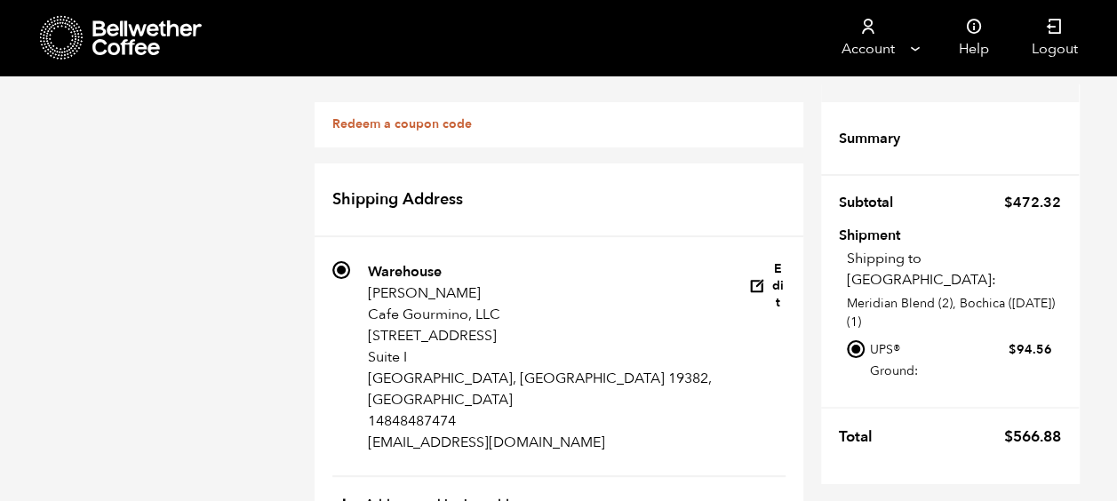
type input "1149 Saint Finegan Drive"
type input "West Chester"
select select "PA"
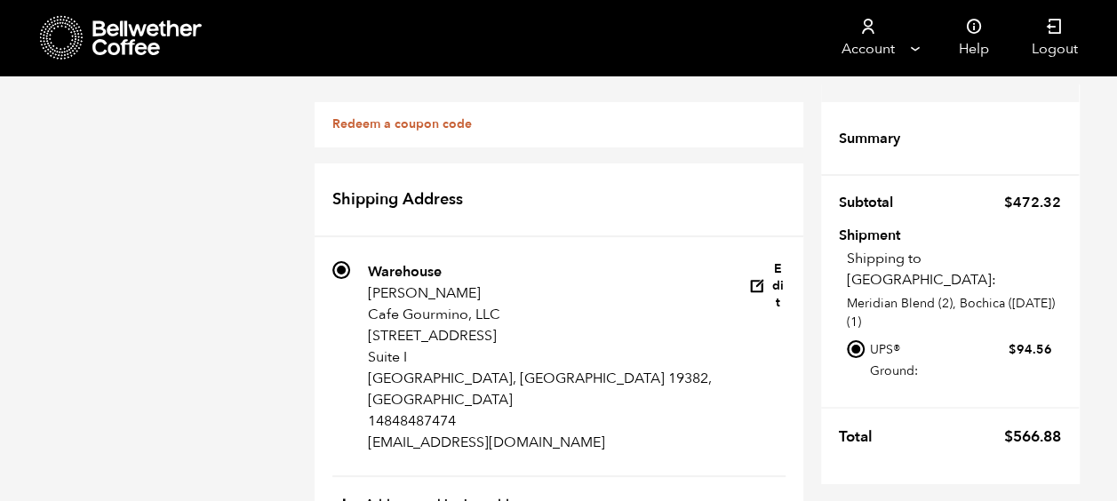
type input "19382"
type input "4848487474"
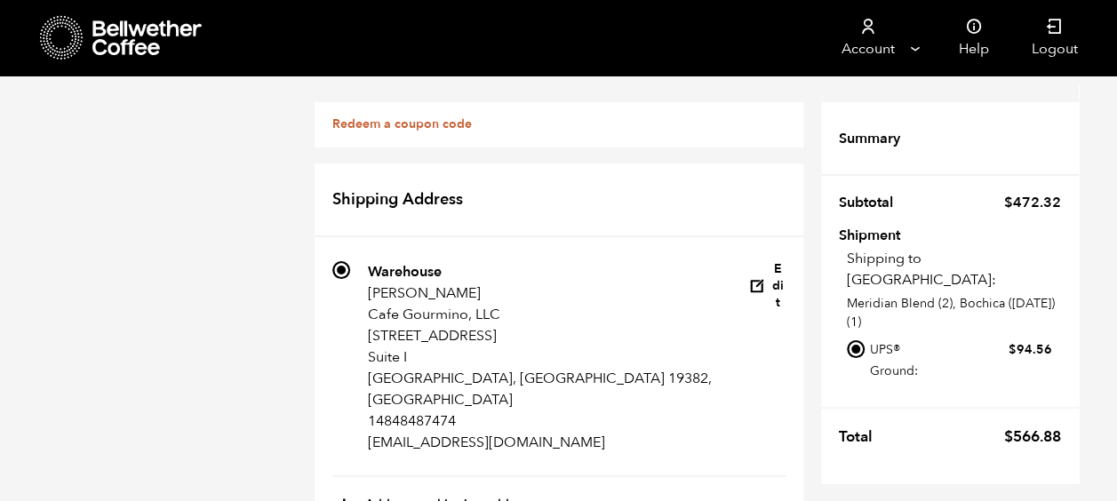
type input "[EMAIL_ADDRESS][DOMAIN_NAME]"
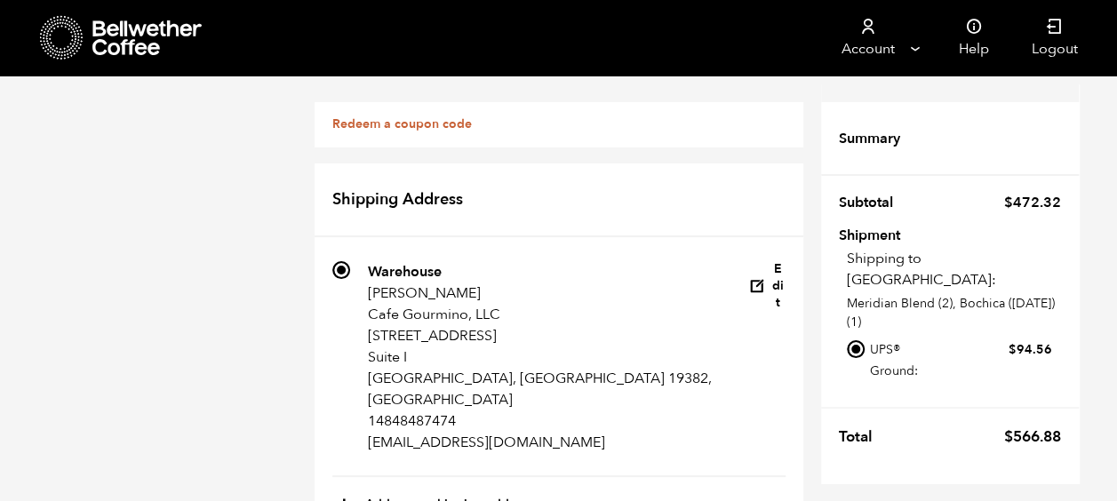
type input "Billing Address"
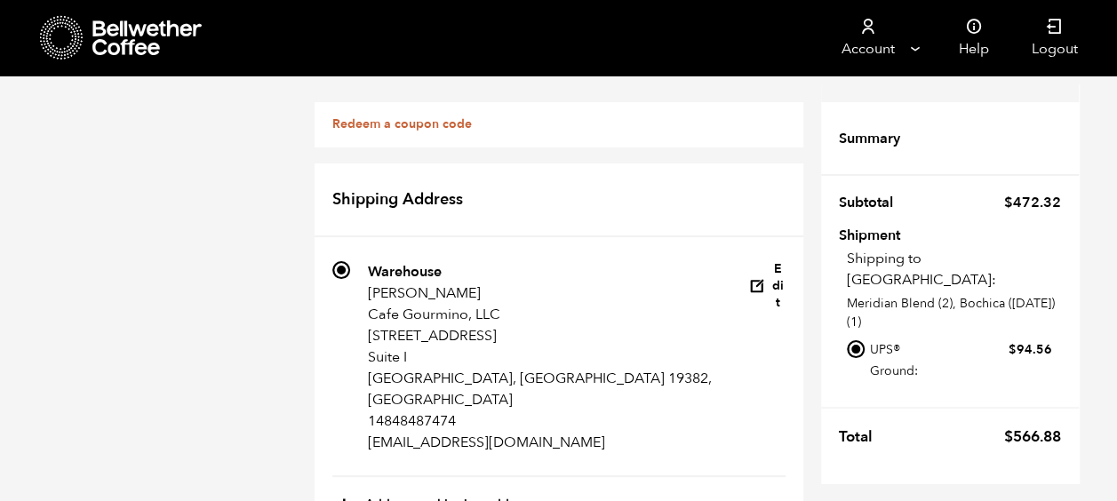
scroll to position [504, 0]
type input "1149 Saint Finegan Drive"
type input "West Chester"
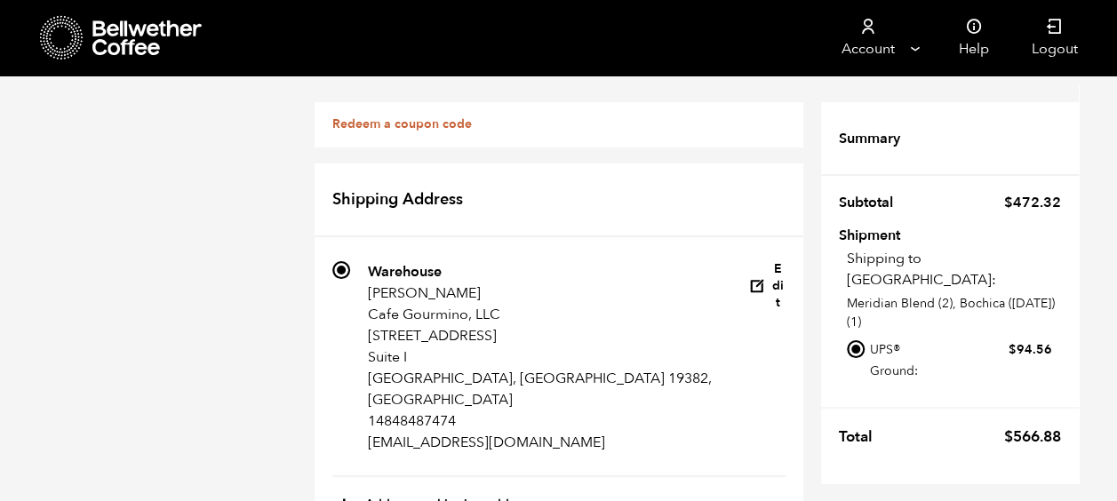
type input "19382"
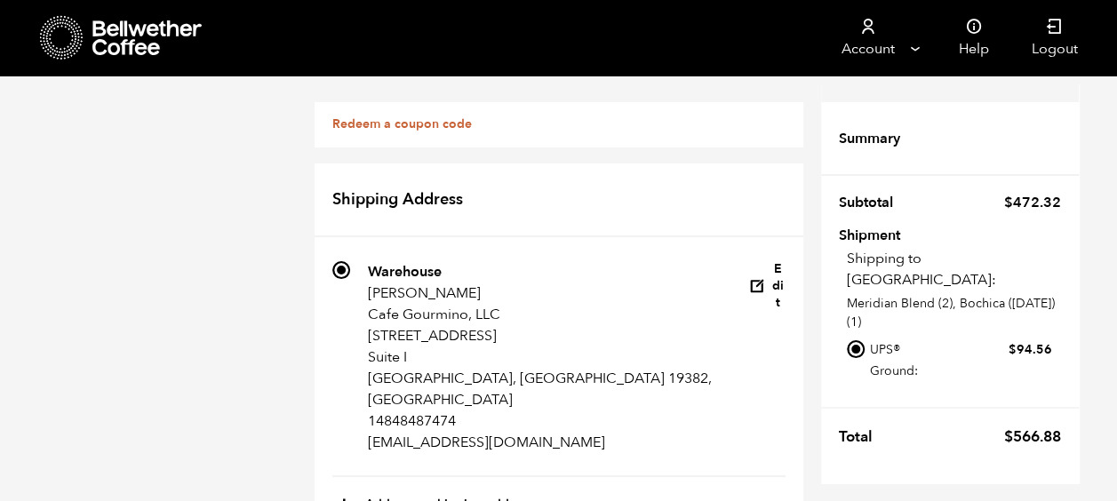
scroll to position [696, 0]
type input "Saint Finegan Drive"
type input "1149"
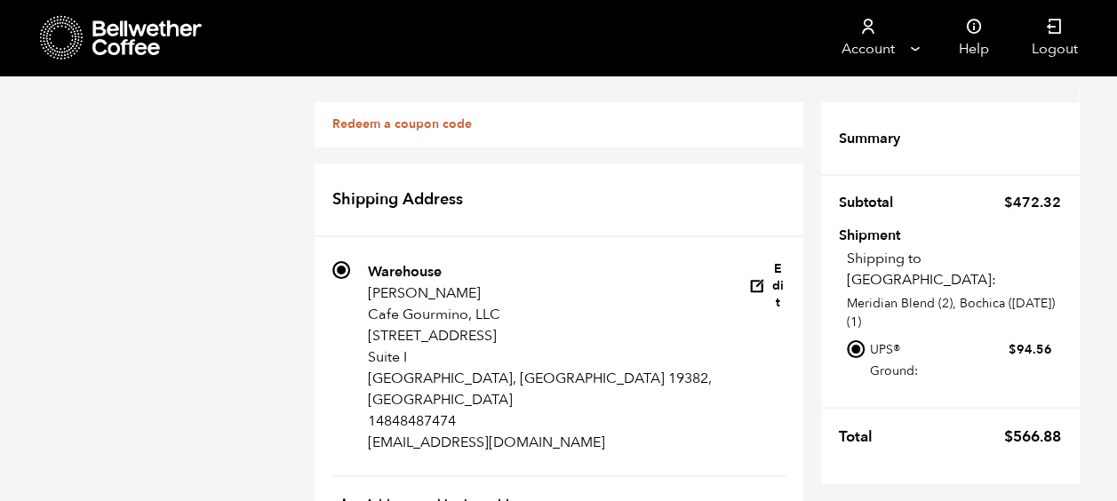
scroll to position [1215, 0]
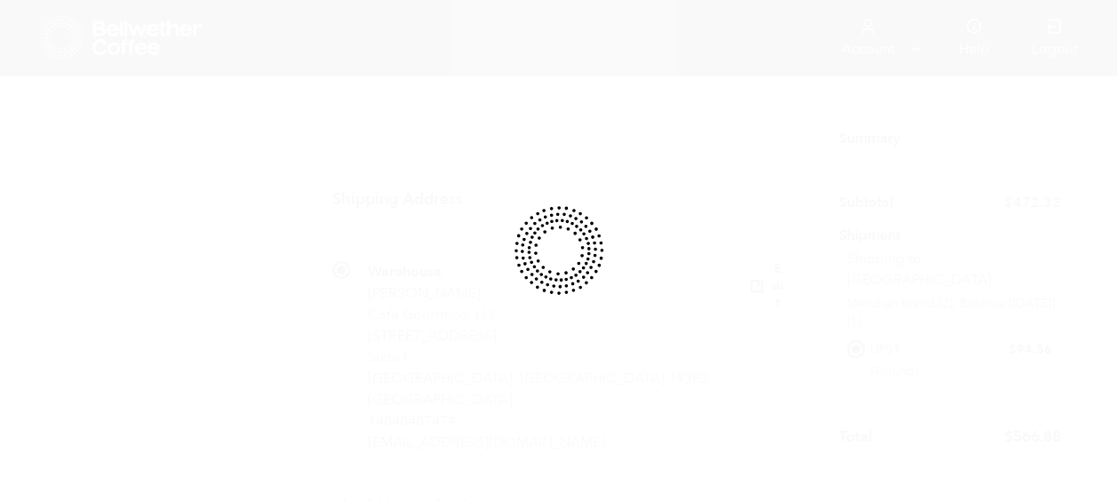
radio input "true"
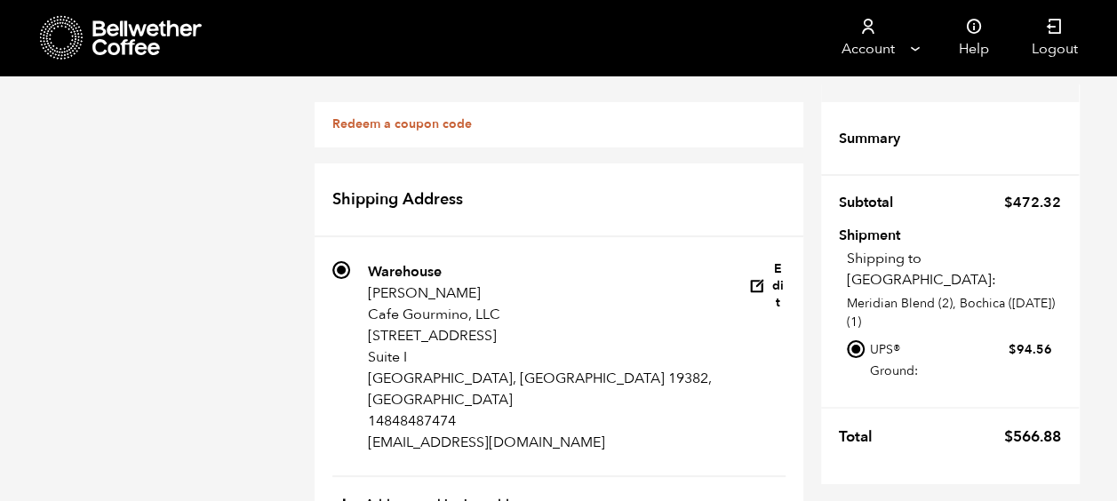
scroll to position [1258, 0]
